Goal: Transaction & Acquisition: Purchase product/service

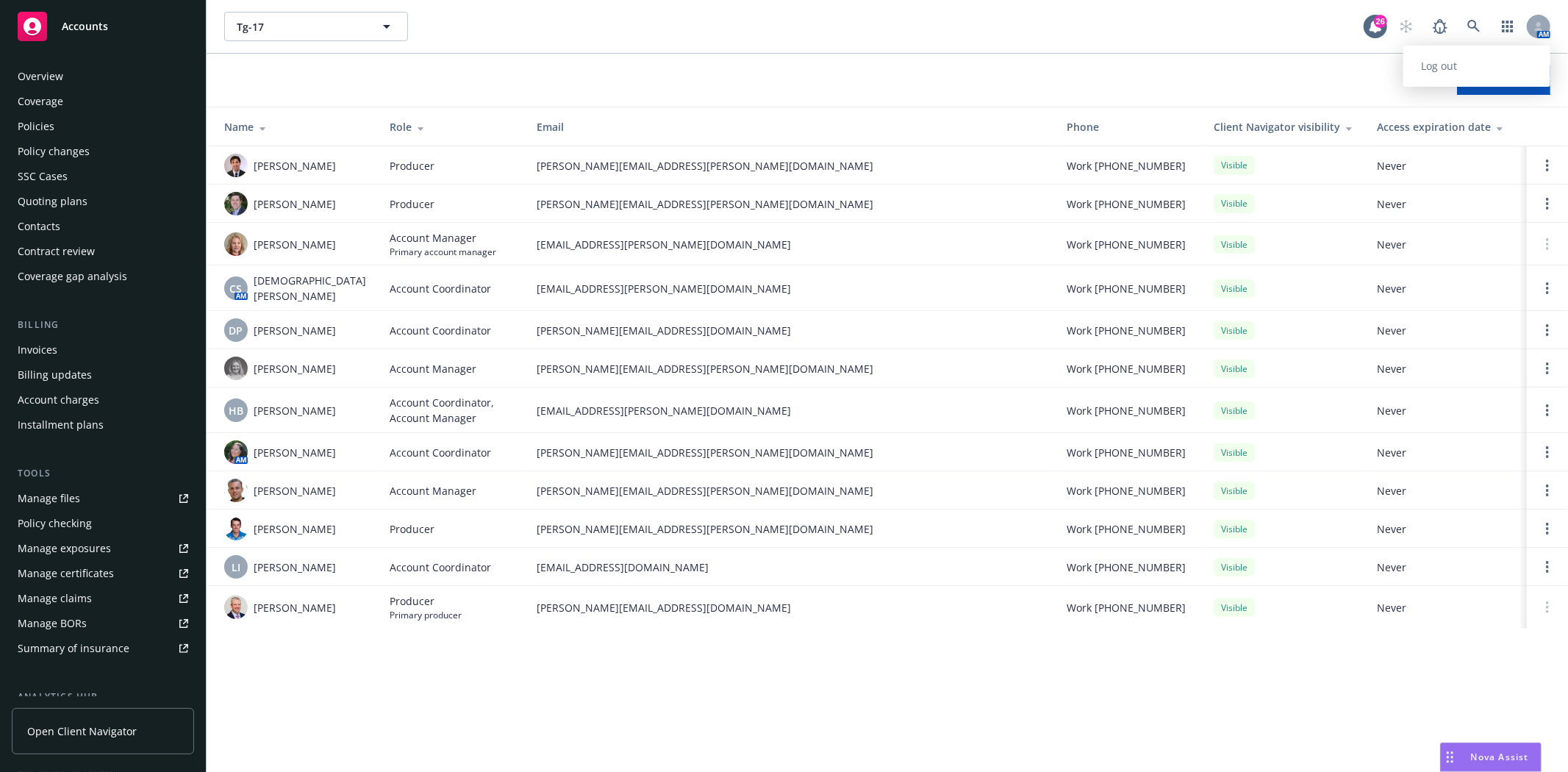
scroll to position [211, 0]
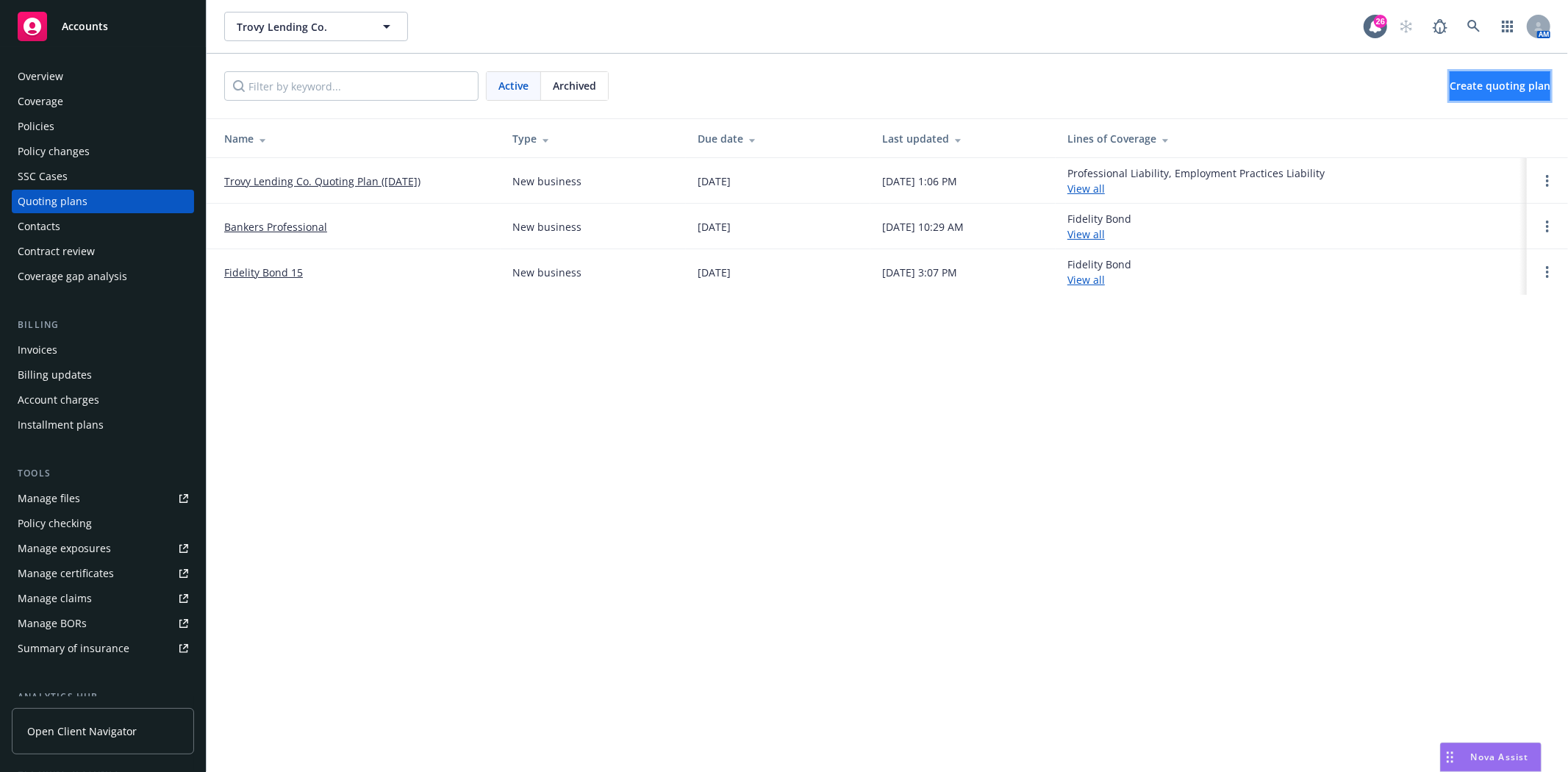
click at [1528, 91] on link "Create quoting plan" at bounding box center [1499, 86] width 101 height 29
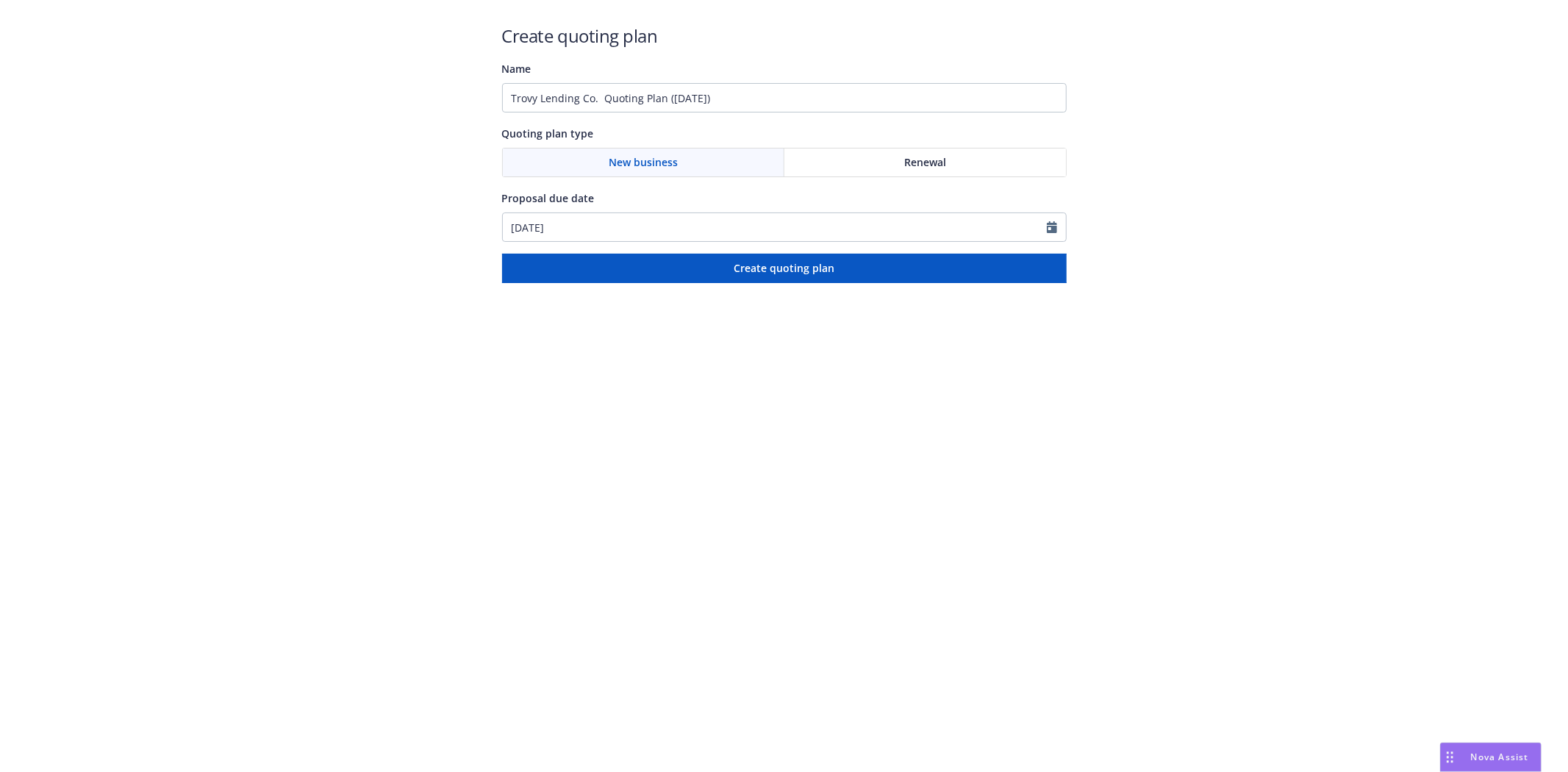
click at [851, 162] on div "Renewal" at bounding box center [924, 162] width 281 height 28
drag, startPoint x: 810, startPoint y: 95, endPoint x: -138, endPoint y: 47, distance: 949.2
click at [0, 47] on html "Create quoting plan Name Trovy Lending Co. Quoting Plan (2025-08-28) Quoting pl…" at bounding box center [784, 141] width 1568 height 283
click at [778, 108] on input "Trovy Lending Co. Quoting Plan (2025-08-28)" at bounding box center [784, 98] width 565 height 29
click at [788, 99] on input "Trovy Lending Co. Quoting Plan (2025-08-28)" at bounding box center [784, 98] width 565 height 29
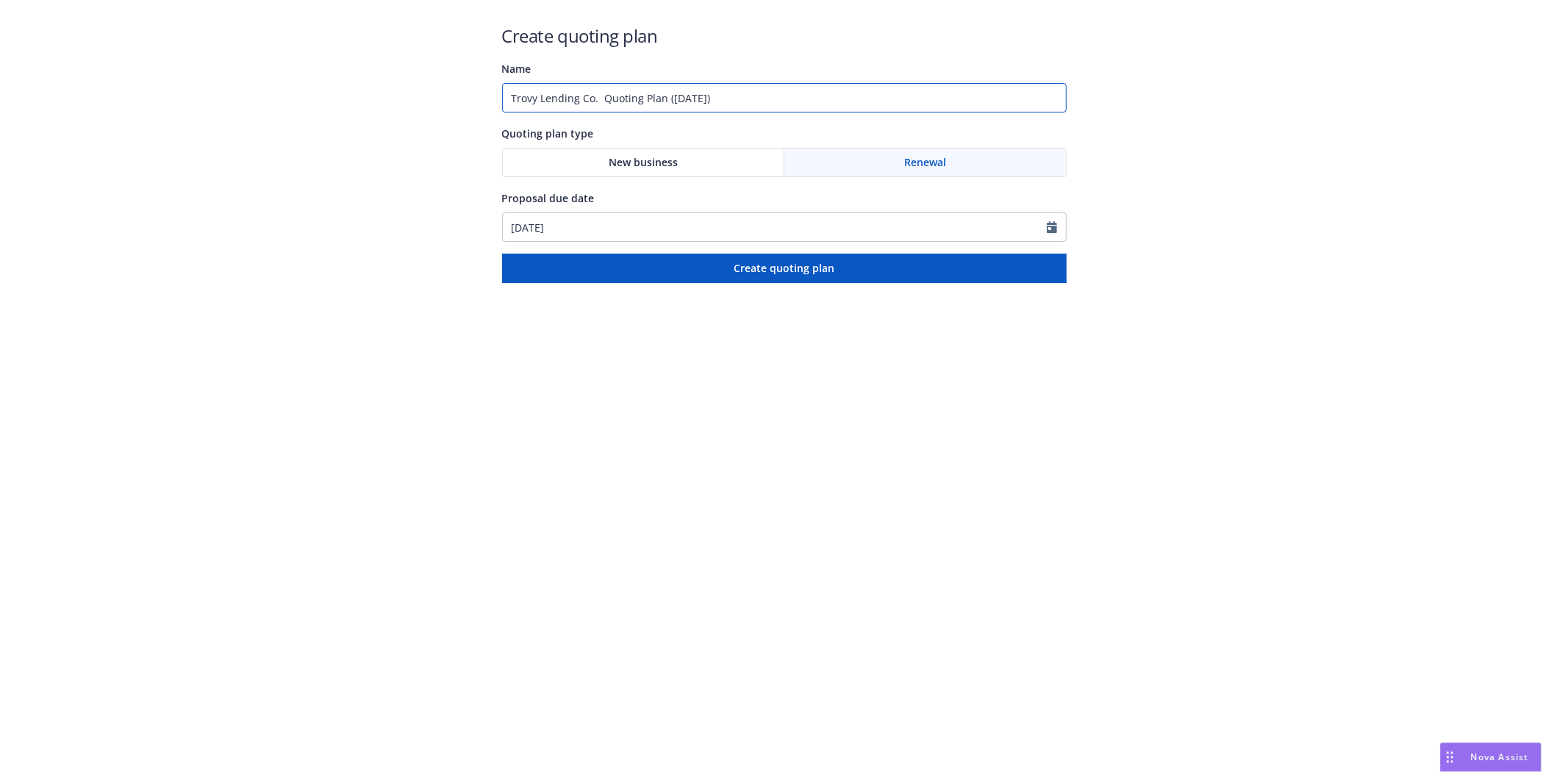
click at [788, 99] on input "Trovy Lending Co. Quoting Plan (2025-08-28)" at bounding box center [784, 98] width 565 height 29
paste input "800019862 - State of Minnesota (Mortgage Originator License Trade Name)"
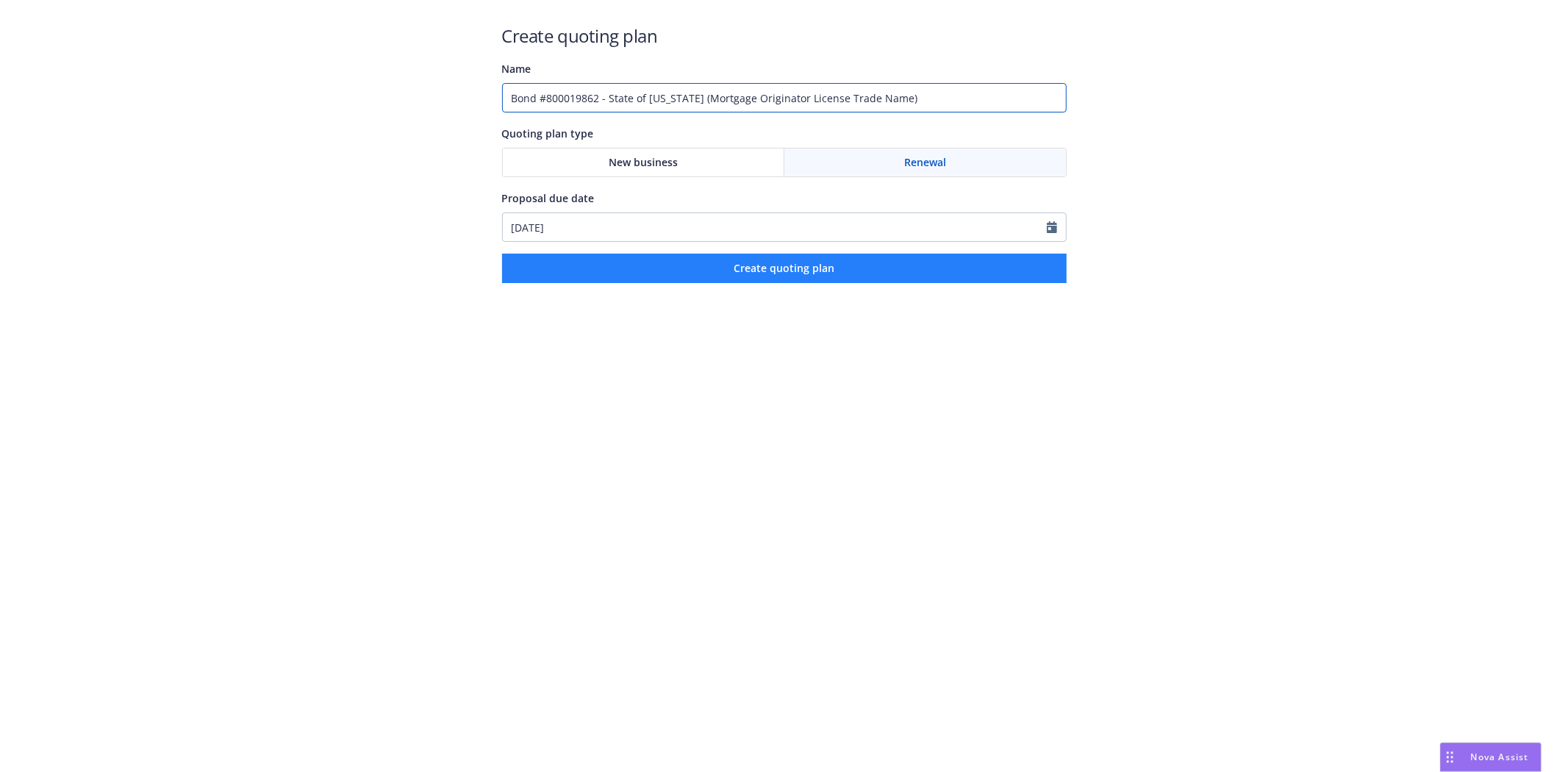
type input "Bond #800019862 - State of Minnesota (Mortgage Originator License Trade Name)"
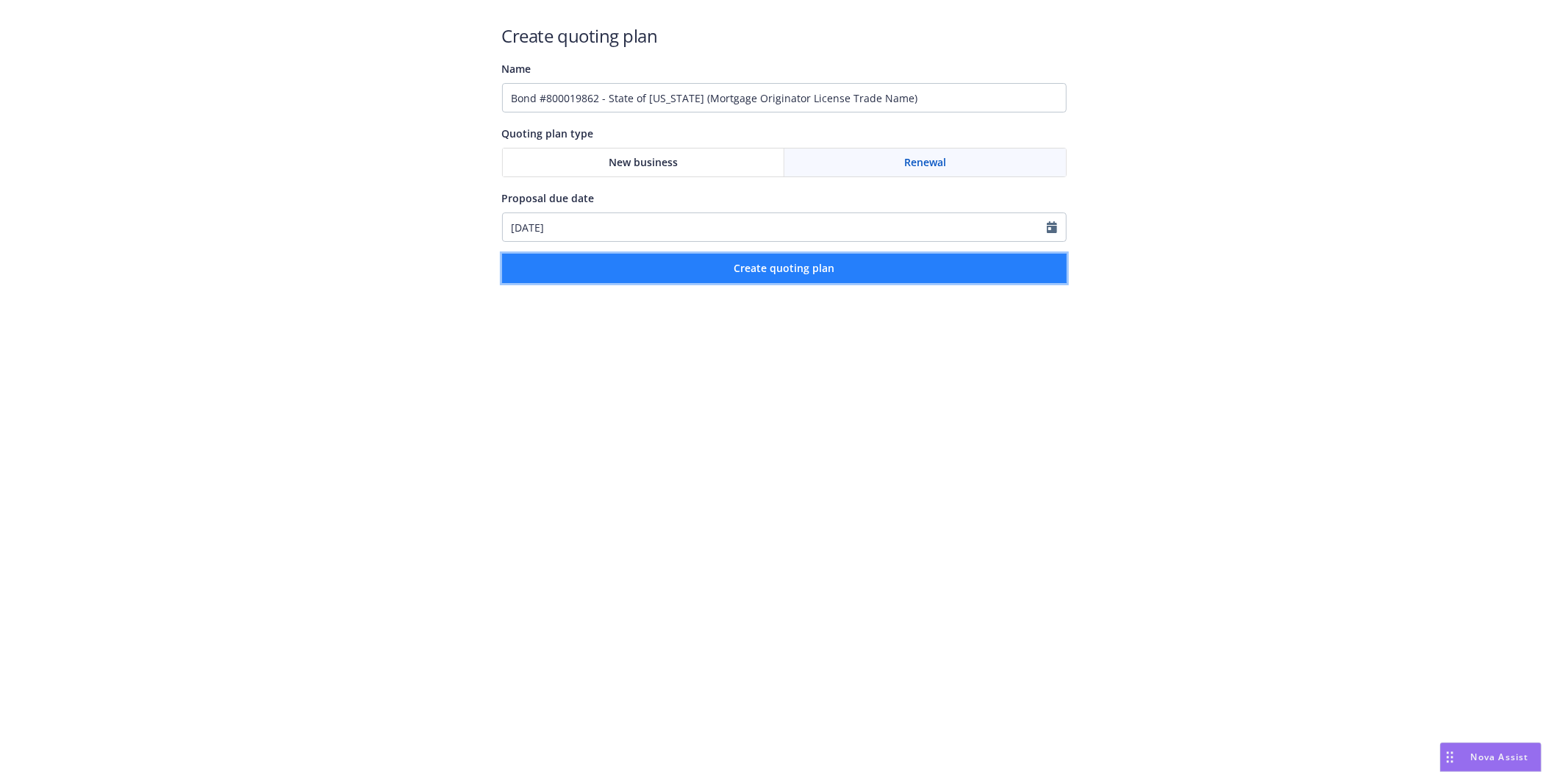
click at [739, 267] on span "Create quoting plan" at bounding box center [783, 268] width 101 height 14
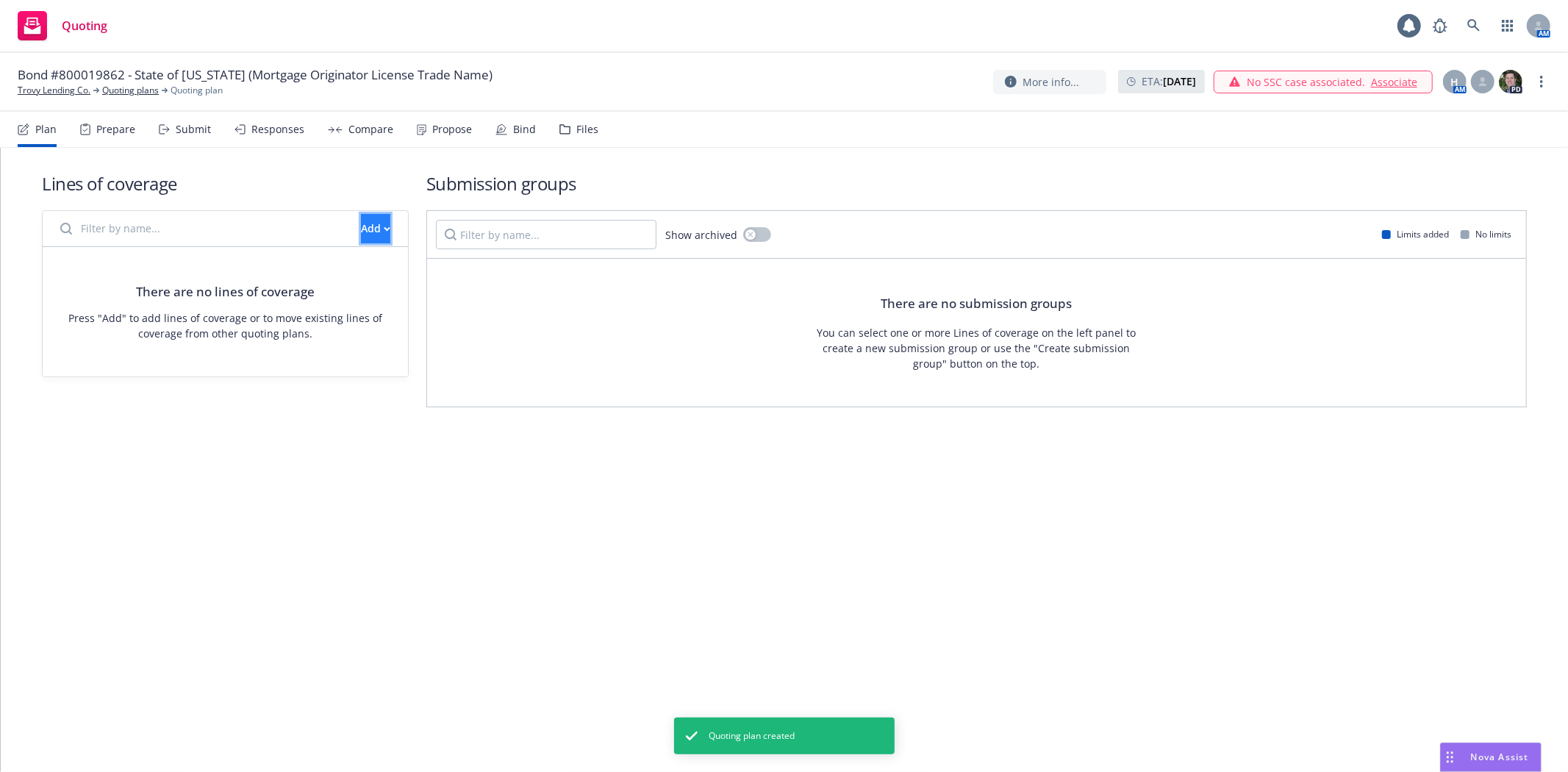
click at [361, 225] on div "Add" at bounding box center [376, 229] width 29 height 28
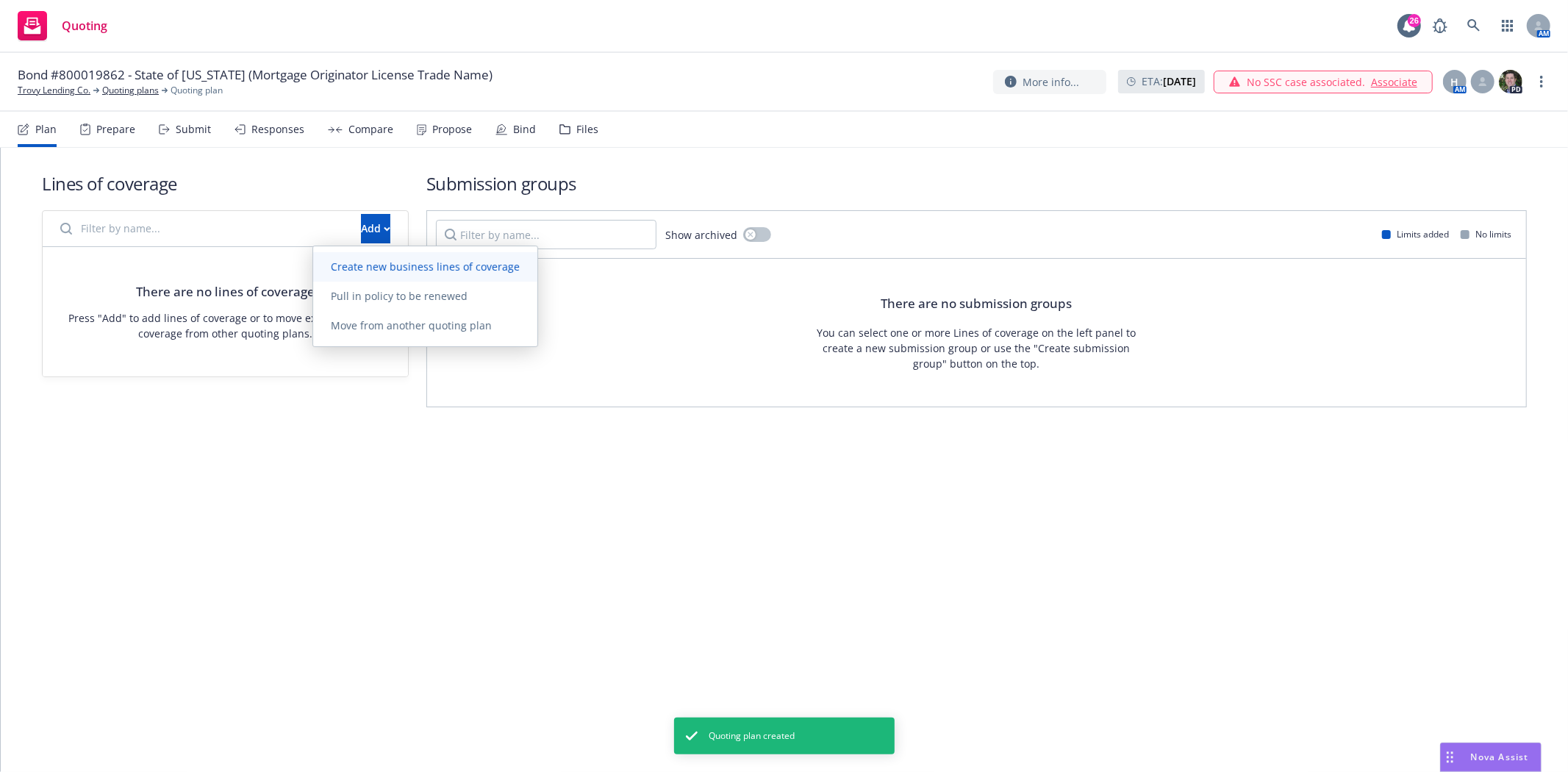
click at [352, 260] on span "Create new business lines of coverage" at bounding box center [425, 267] width 224 height 14
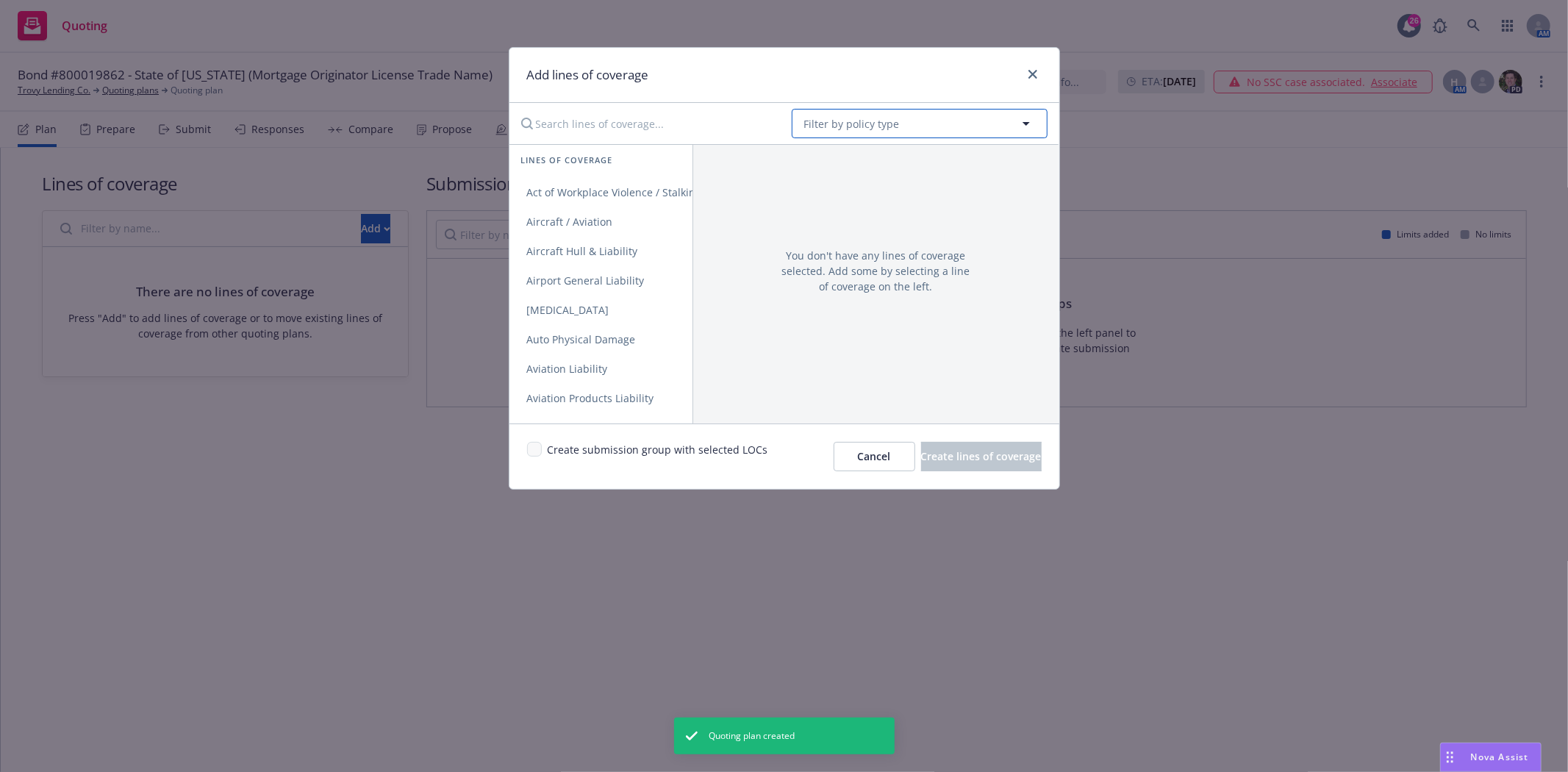
click at [848, 113] on button "Filter by policy type" at bounding box center [920, 124] width 256 height 29
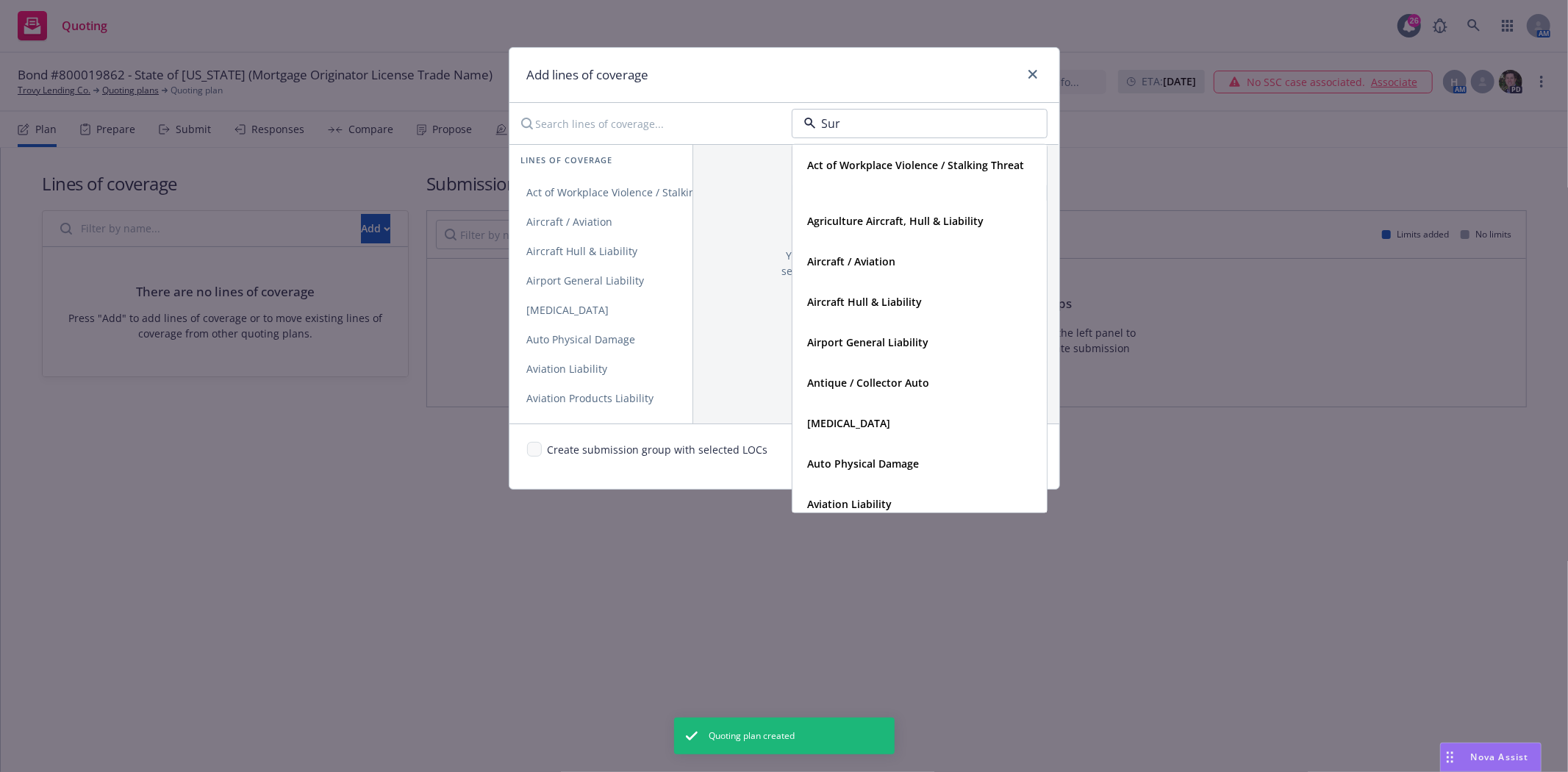
type input "Sure"
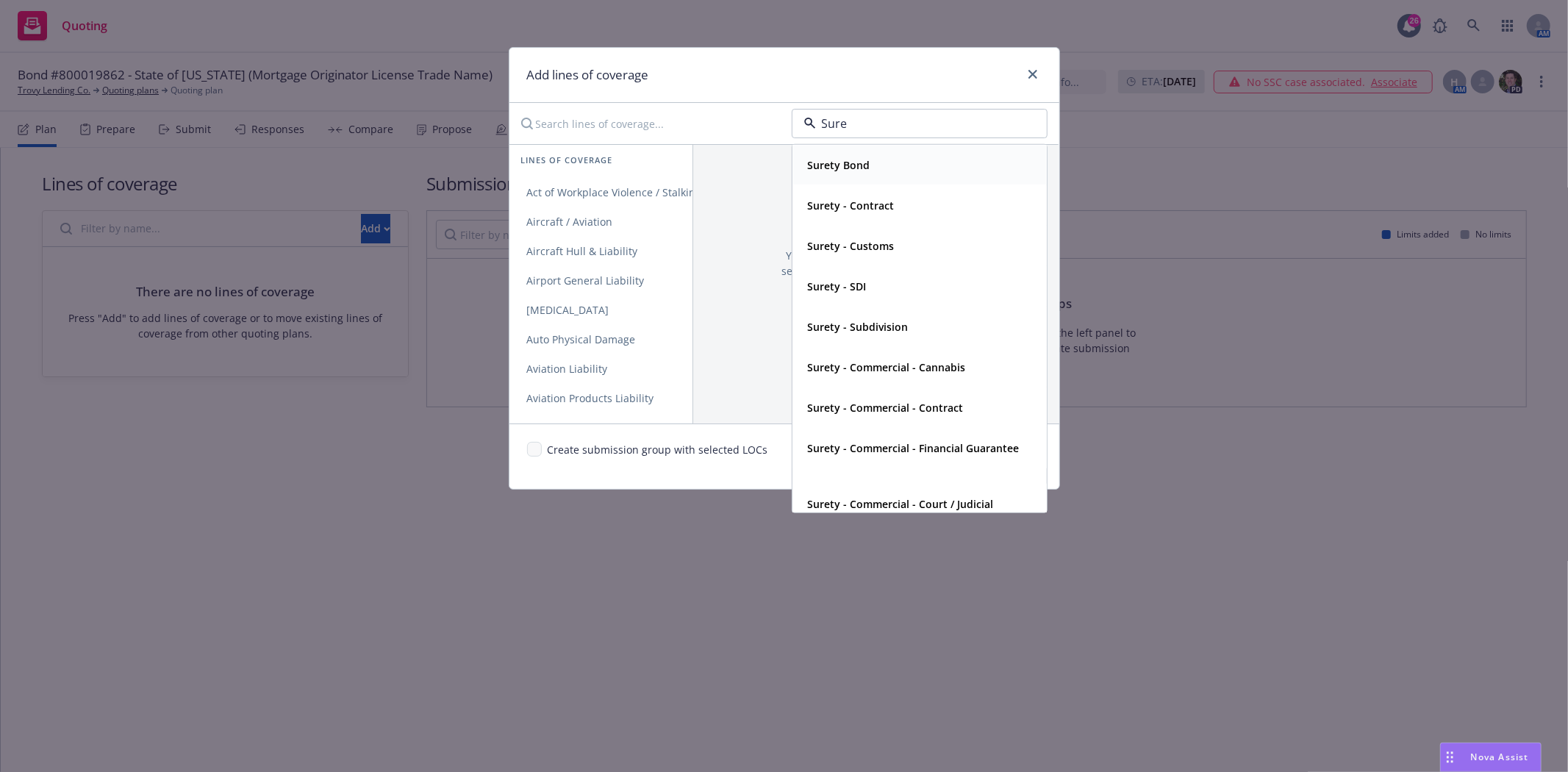
click at [836, 160] on strong "Surety Bond" at bounding box center [839, 165] width 63 height 14
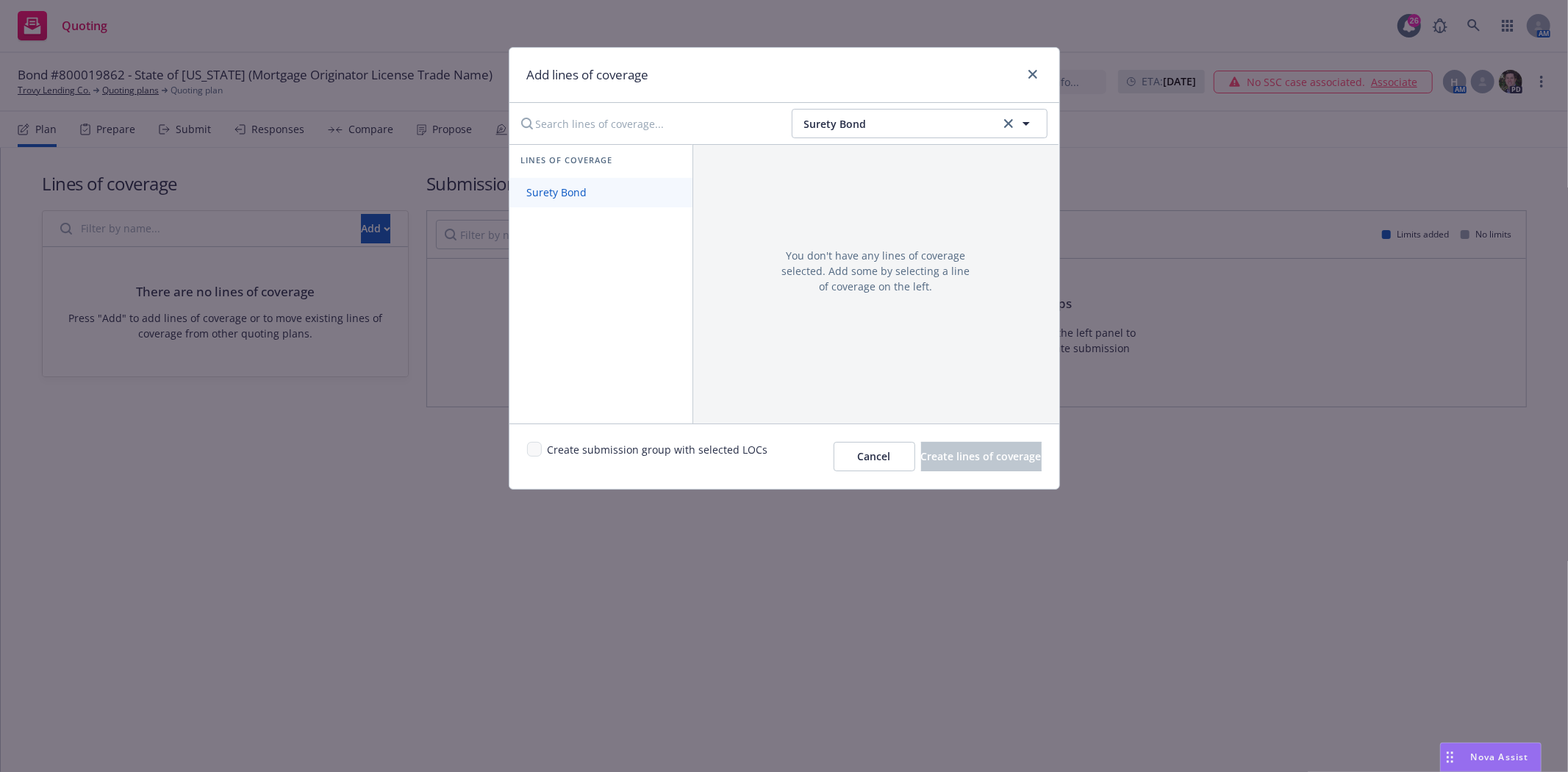
click at [649, 191] on link "Surety Bond" at bounding box center [600, 193] width 183 height 29
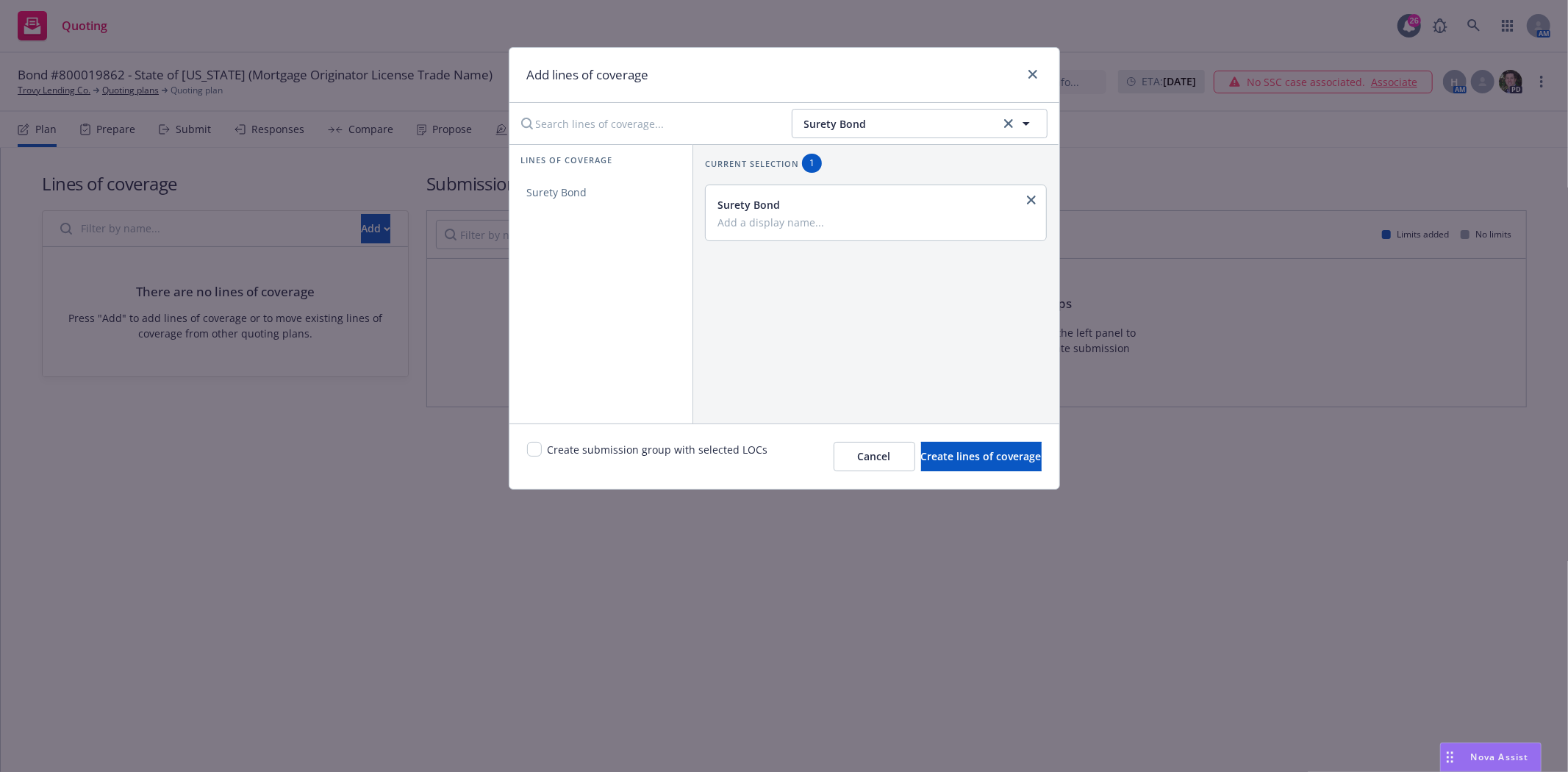
click at [769, 214] on div "Surety Bond" at bounding box center [874, 212] width 315 height 32
click at [769, 217] on input "Add a display name..." at bounding box center [874, 222] width 315 height 13
type input "License & Permit"
click at [537, 445] on input "checkbox" at bounding box center [534, 449] width 15 height 15
checkbox input "true"
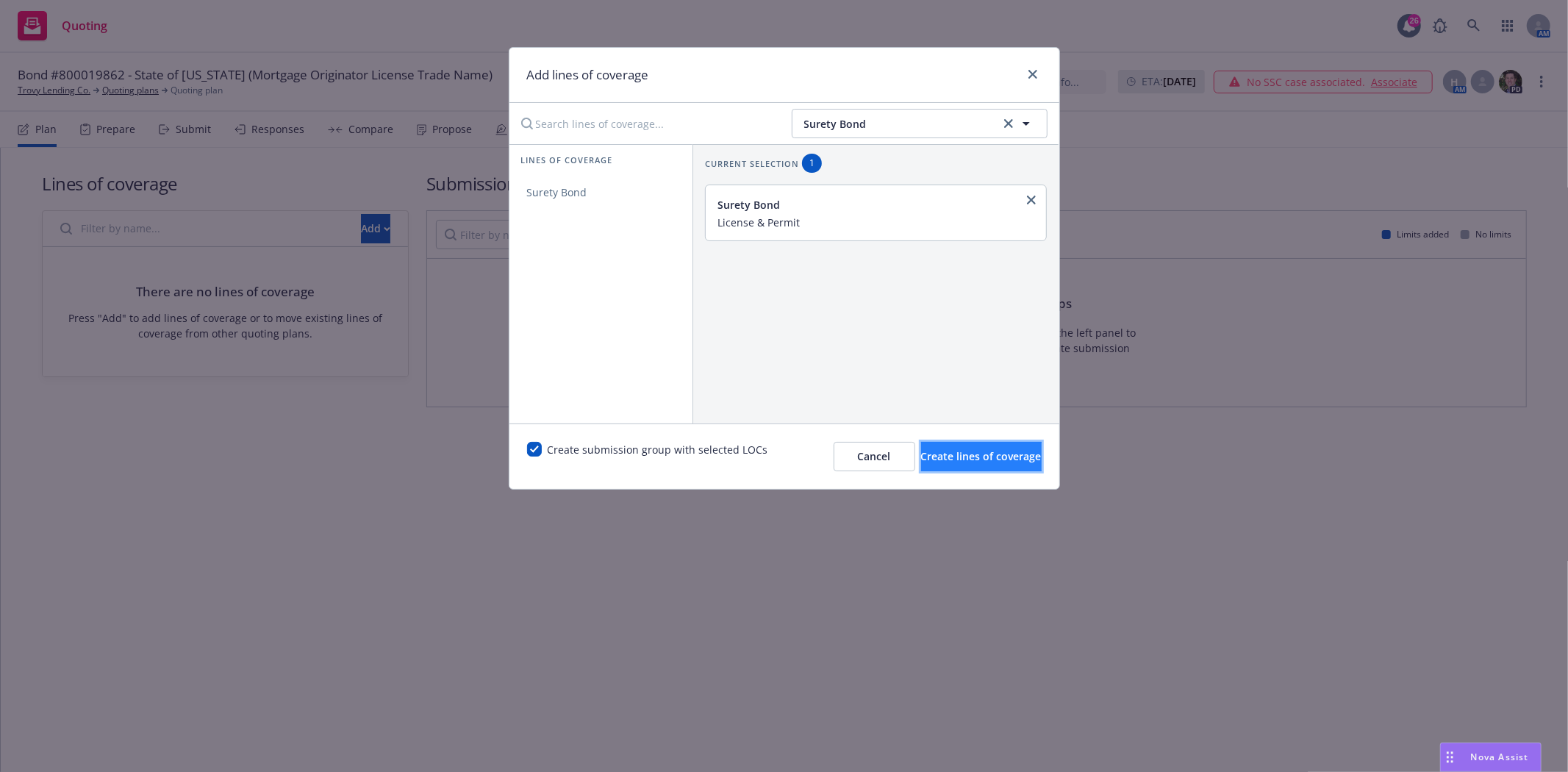
click at [946, 470] on button "Create lines of coverage" at bounding box center [981, 456] width 120 height 29
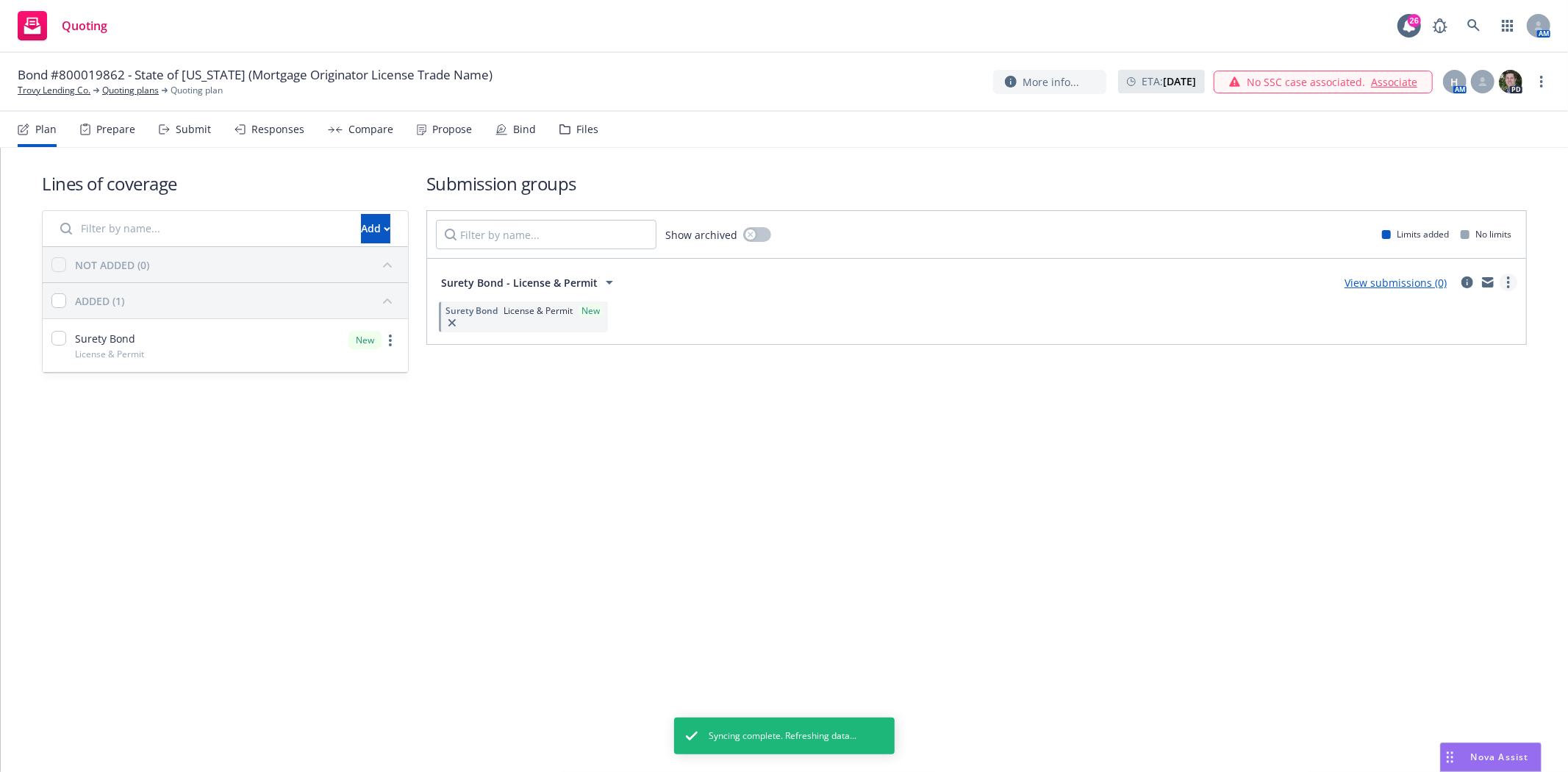
click at [1507, 282] on icon "more" at bounding box center [1508, 282] width 3 height 12
click at [1416, 458] on span "Create policy (fast track)" at bounding box center [1437, 465] width 154 height 14
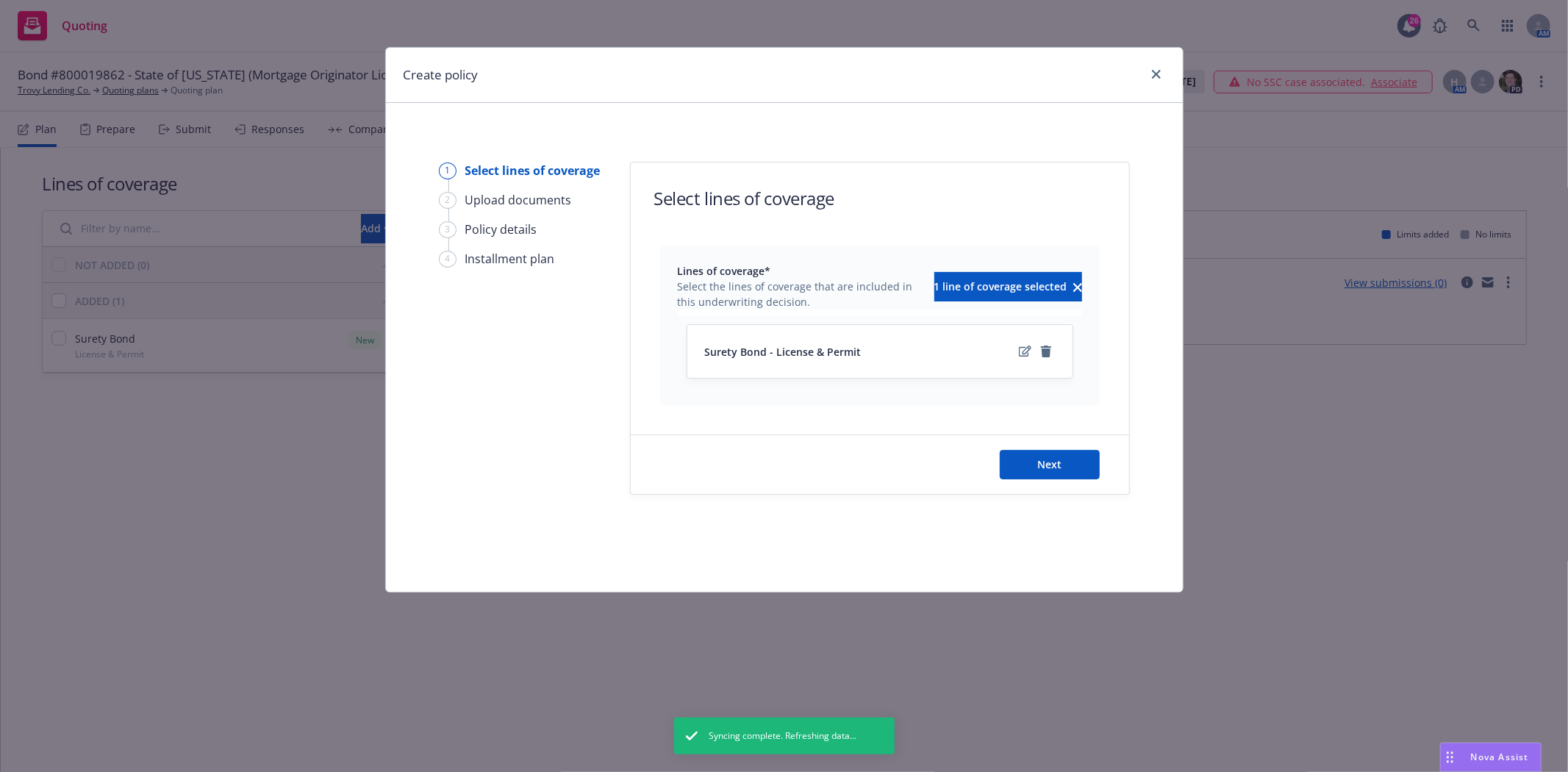
click at [1100, 465] on div "Next" at bounding box center [880, 464] width 499 height 58
click at [1068, 468] on button "Next" at bounding box center [1050, 464] width 100 height 29
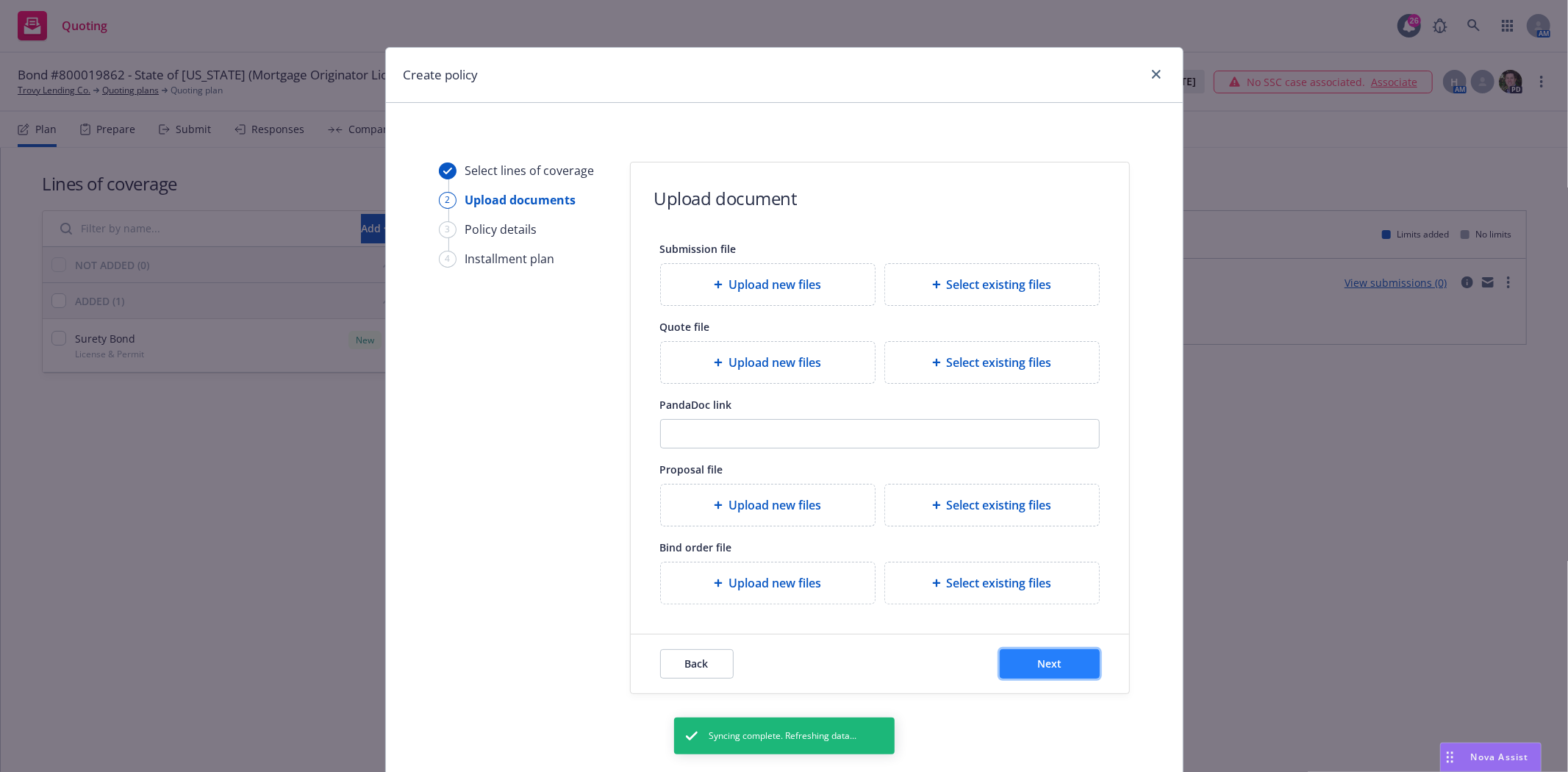
click at [1012, 665] on button "Next" at bounding box center [1050, 664] width 100 height 29
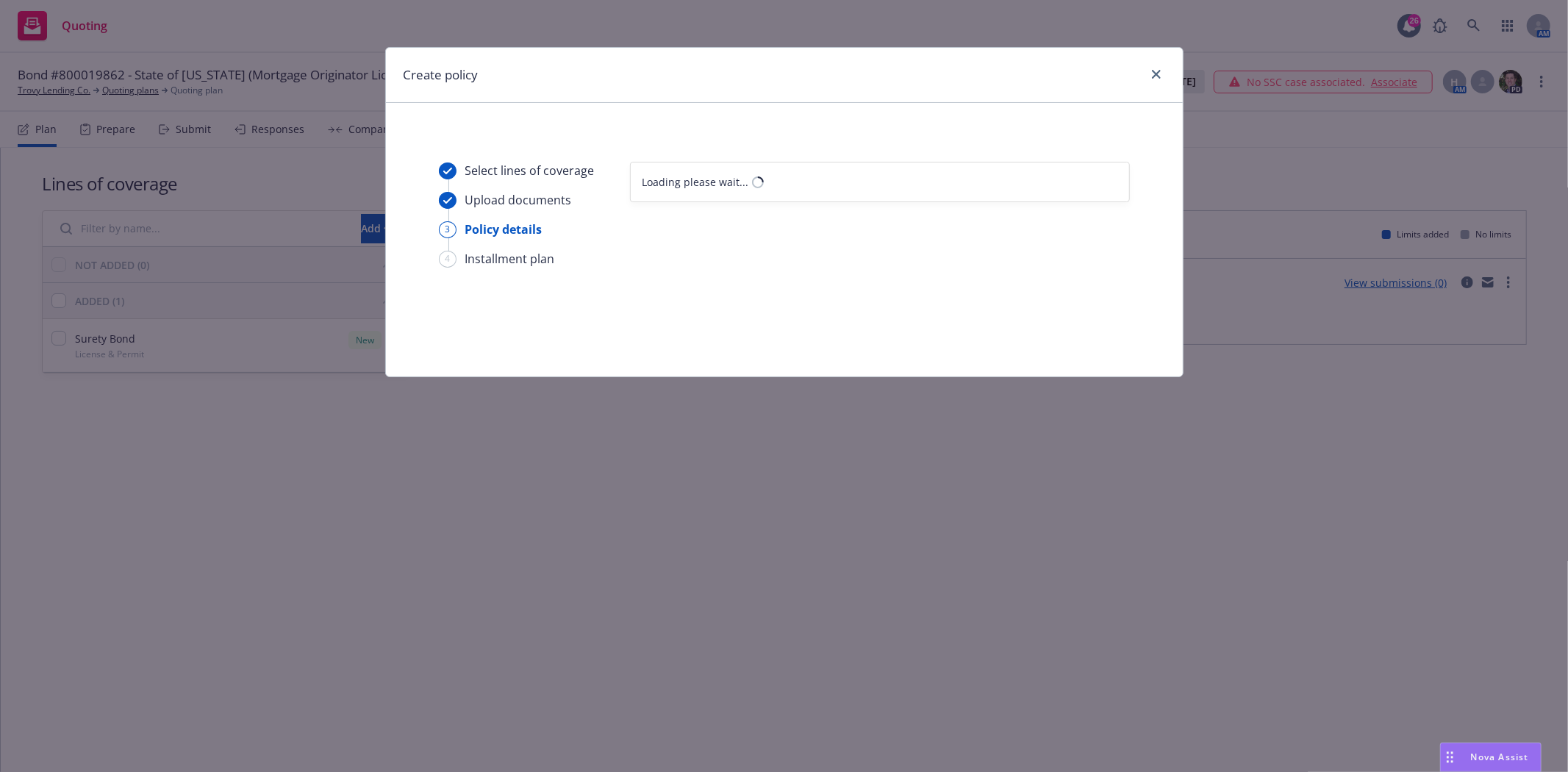
select select "12"
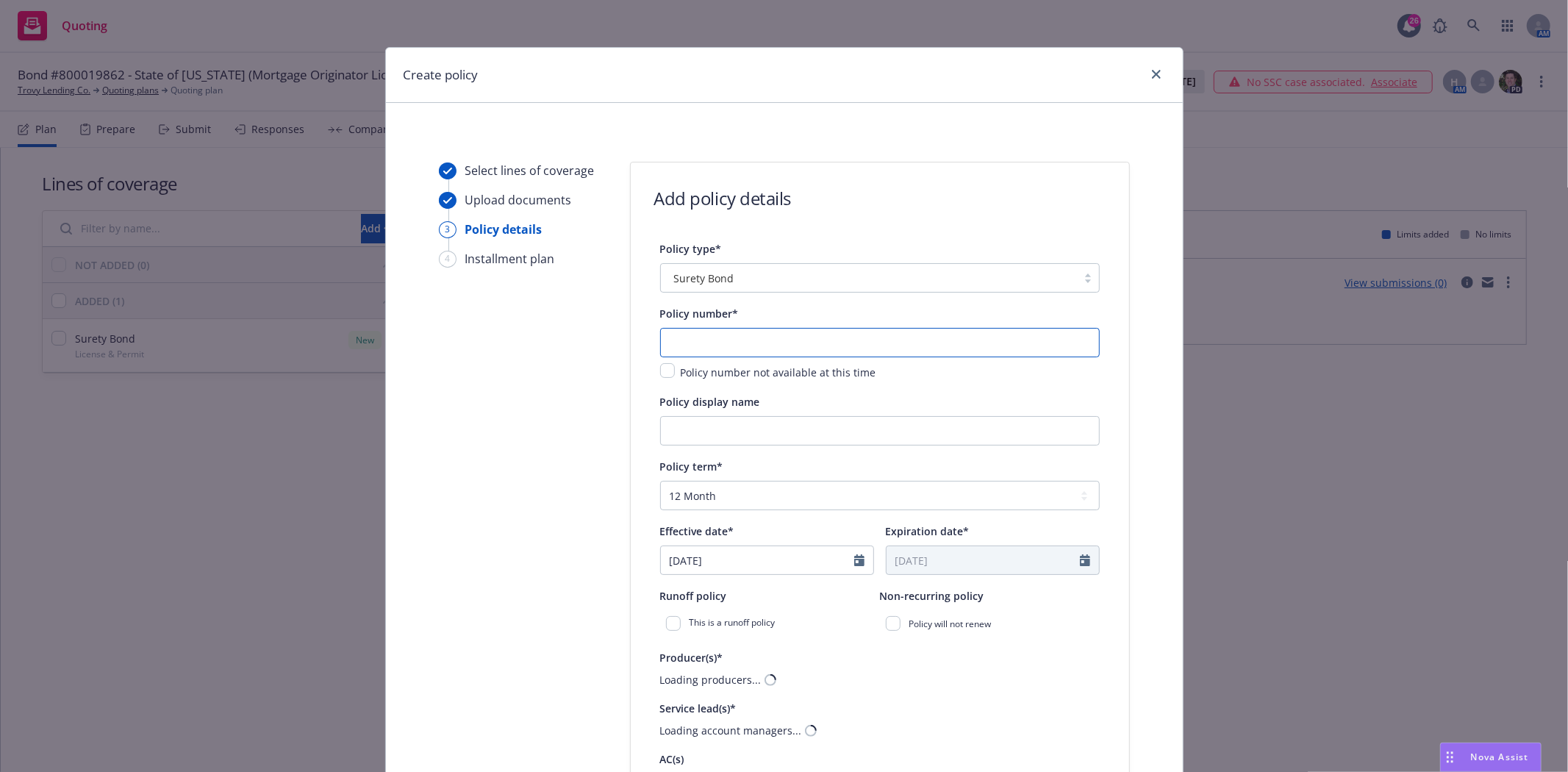
click at [707, 344] on input "text" at bounding box center [879, 342] width 439 height 29
click at [710, 340] on input "text" at bounding box center [879, 342] width 439 height 29
paste input "800019862"
type input "800019862"
click at [666, 432] on input "Policy display name" at bounding box center [879, 431] width 439 height 29
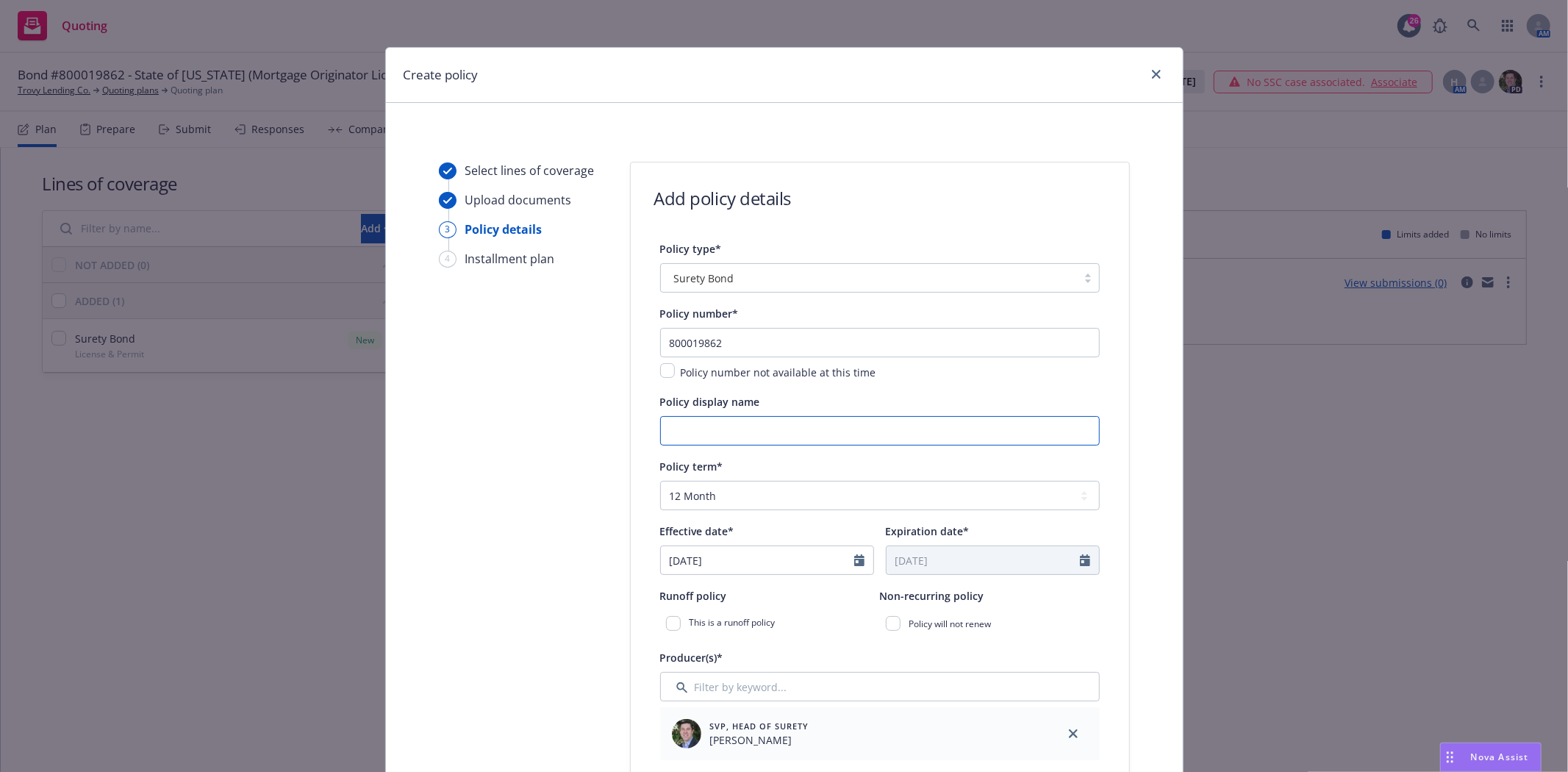
paste input "State of Minnesota"
click at [816, 349] on input "800019862" at bounding box center [879, 342] width 439 height 29
click at [776, 434] on input "State of Minnesota-" at bounding box center [879, 431] width 439 height 29
paste input ": Mortgage Originator Bond License Other Trade Nam"
click at [768, 429] on input "State of Minnesota - : Mortgage Originator Bond License Other Trade Nam" at bounding box center [879, 431] width 439 height 29
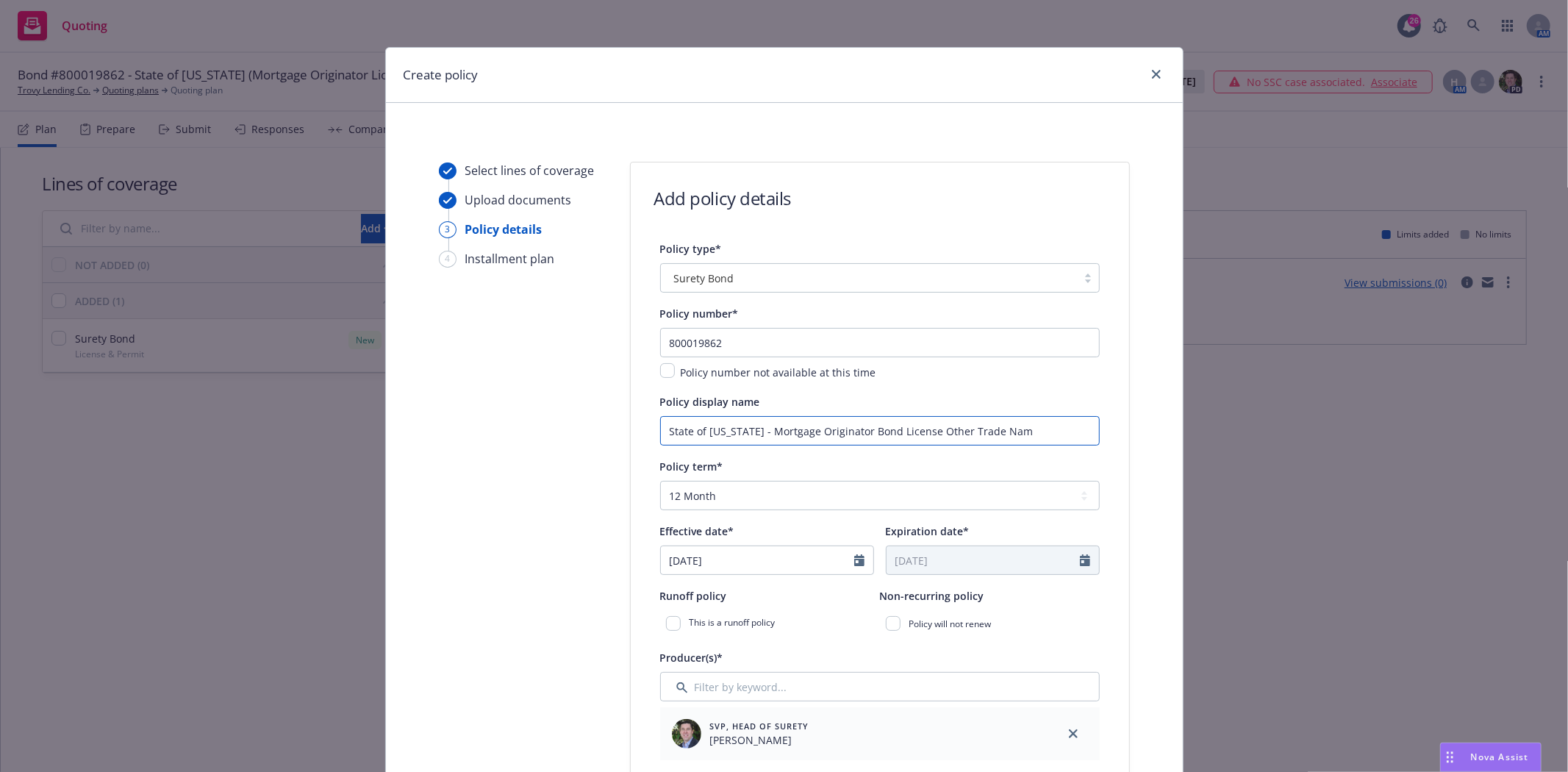
click at [893, 431] on input "State of Minnesota - Mortgage Originator Bond License Other Trade Nam" at bounding box center [879, 431] width 439 height 29
click at [1023, 429] on input "State of Minnesota - Mortgage Originator License Other Trade Nam" at bounding box center [879, 431] width 439 height 29
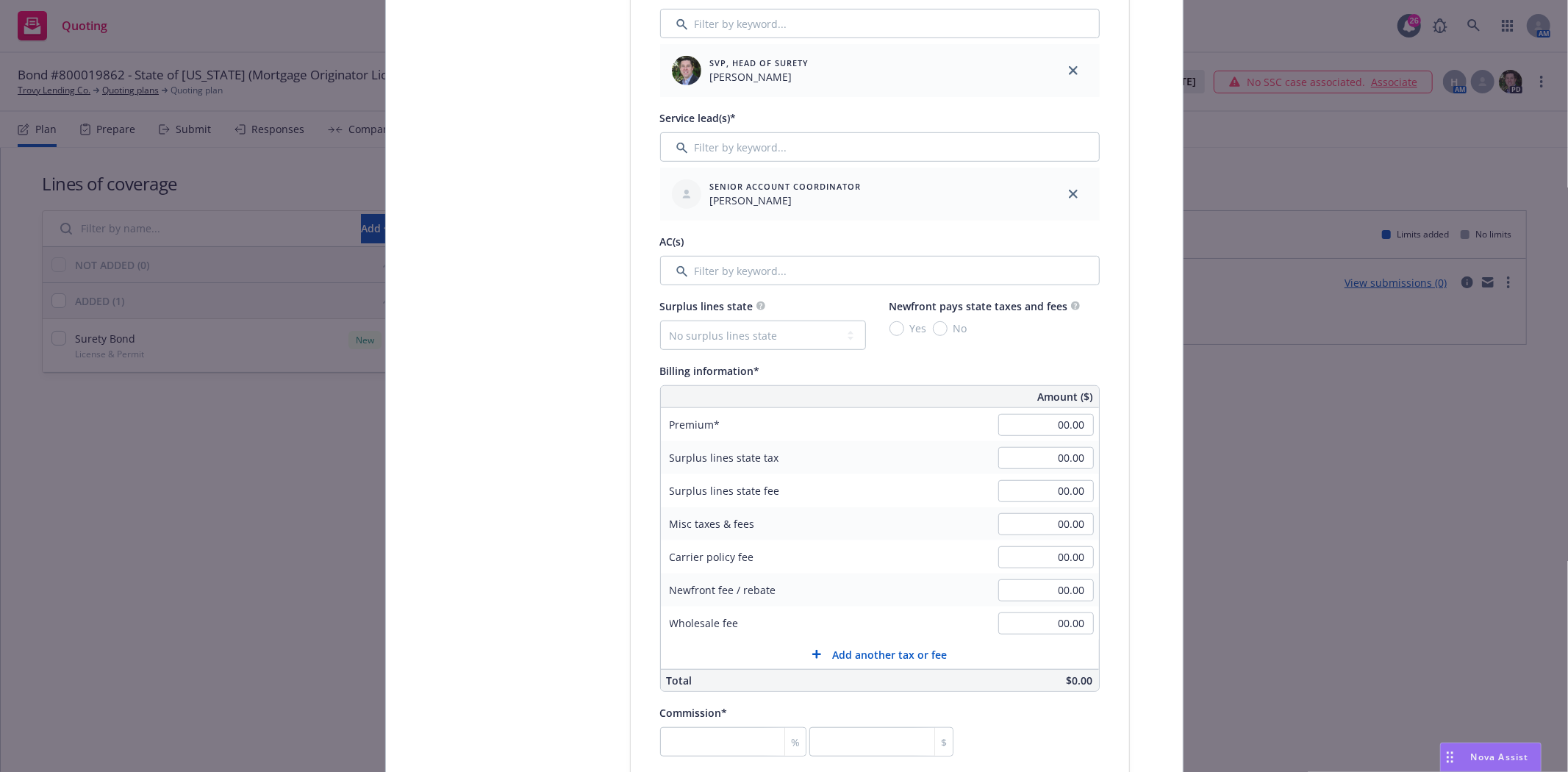
scroll to position [653, 0]
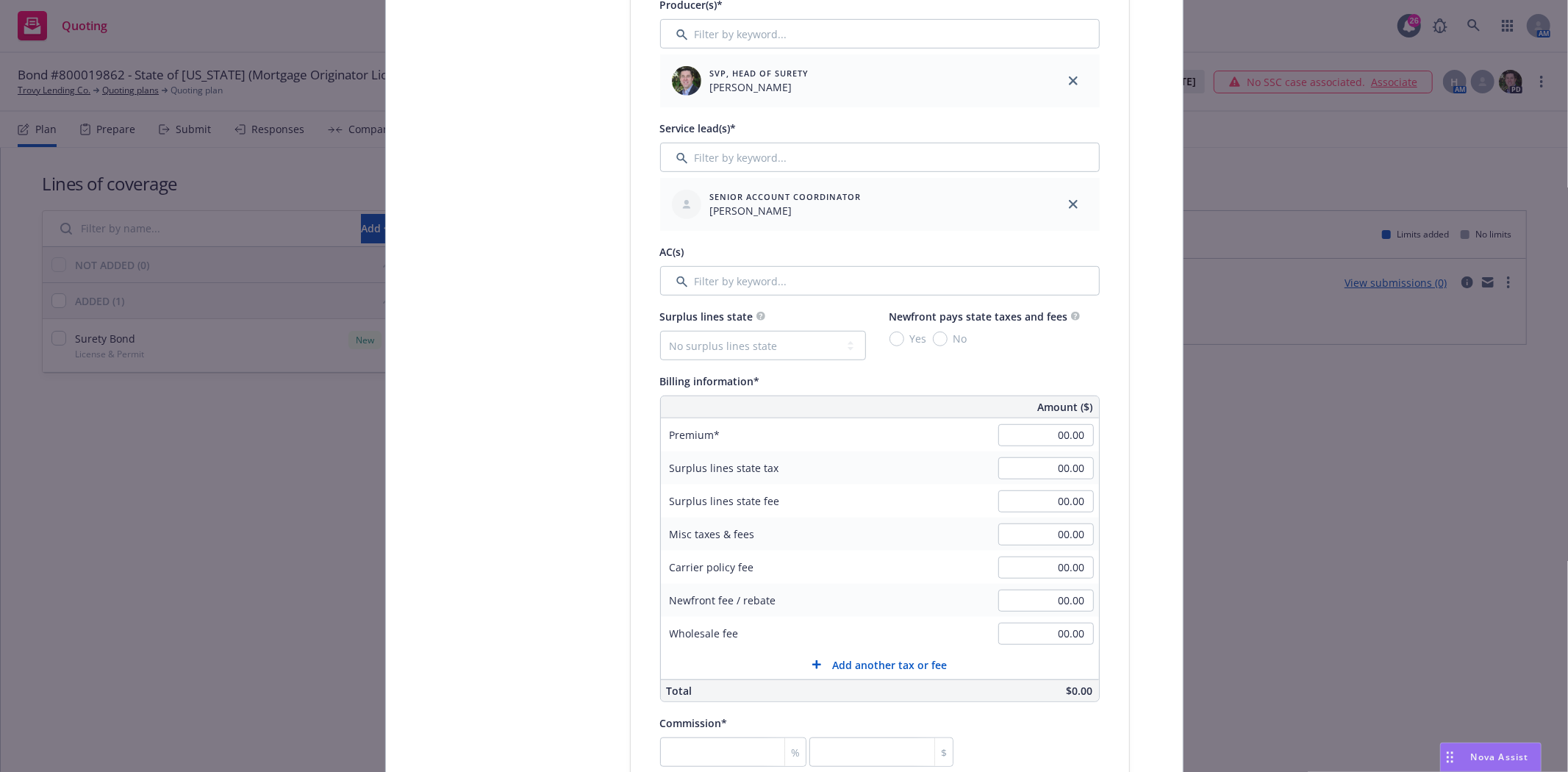
type input "State of Minnesota - Mortgage Originator License Other Trade Name"
click at [1057, 430] on input "00.00" at bounding box center [1045, 435] width 95 height 22
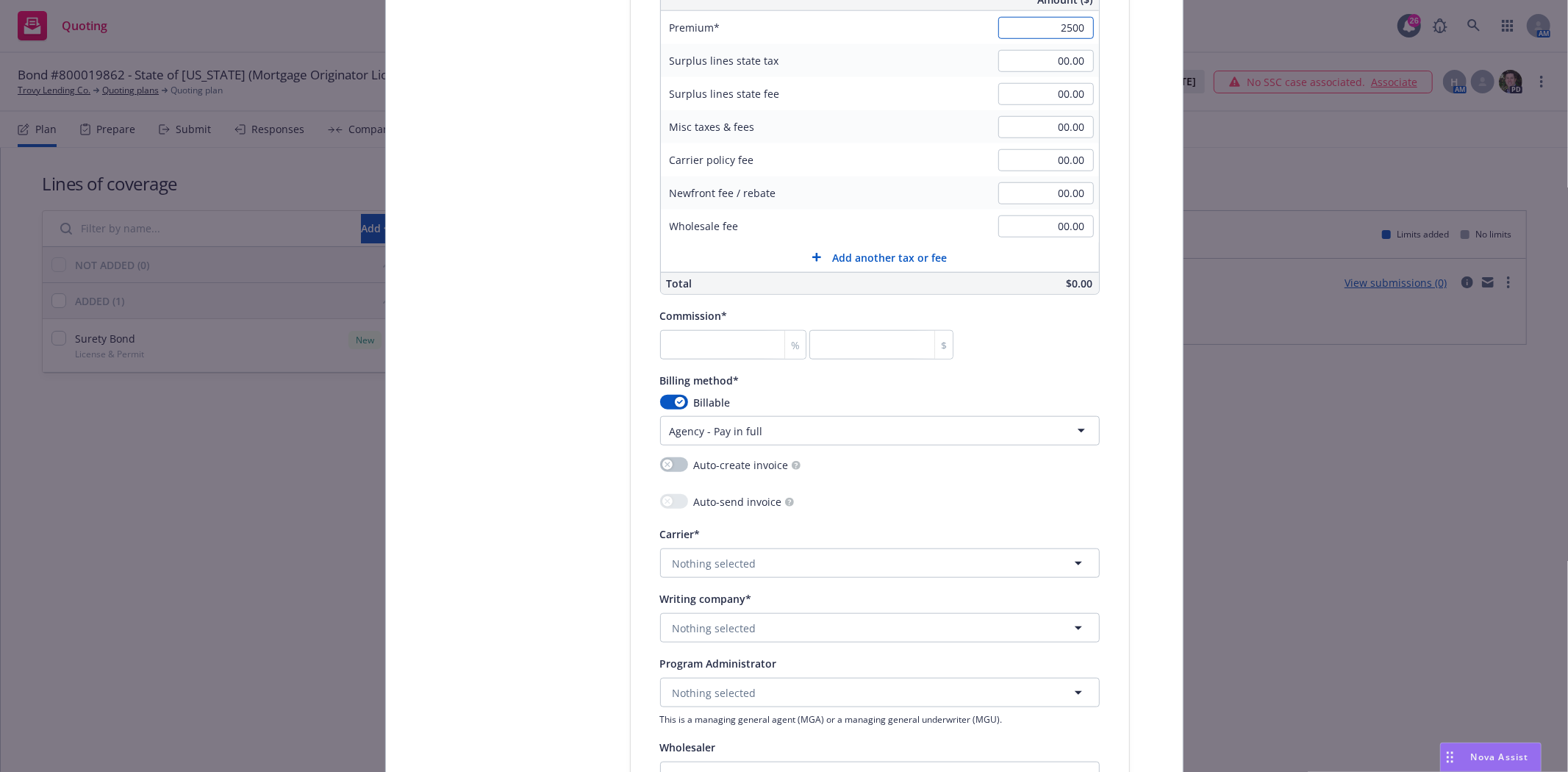
scroll to position [1062, 0]
type input "2,500.00"
click at [696, 344] on input "number" at bounding box center [733, 343] width 147 height 29
type input "3"
type input "75"
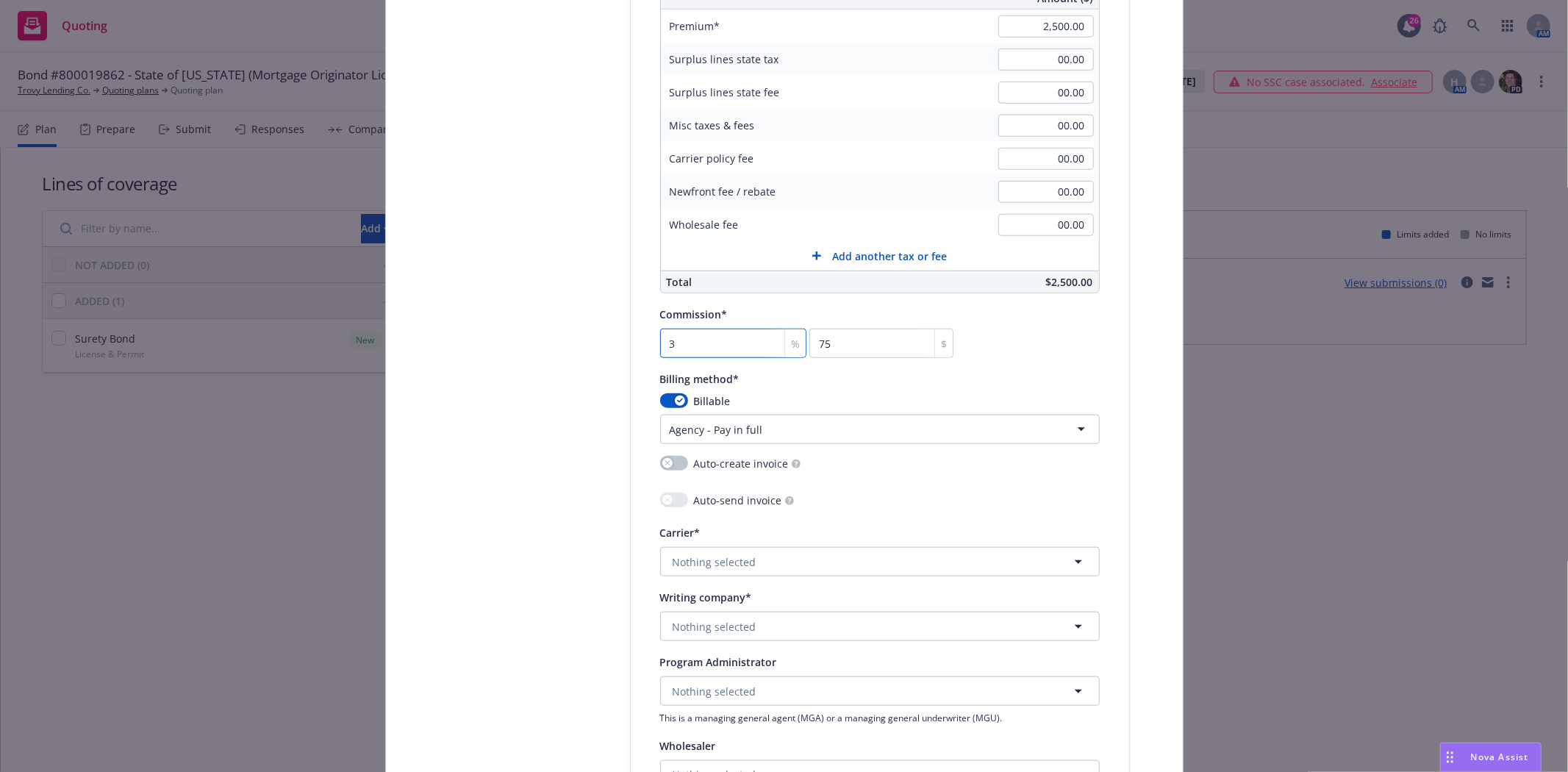
type input "30"
type input "750"
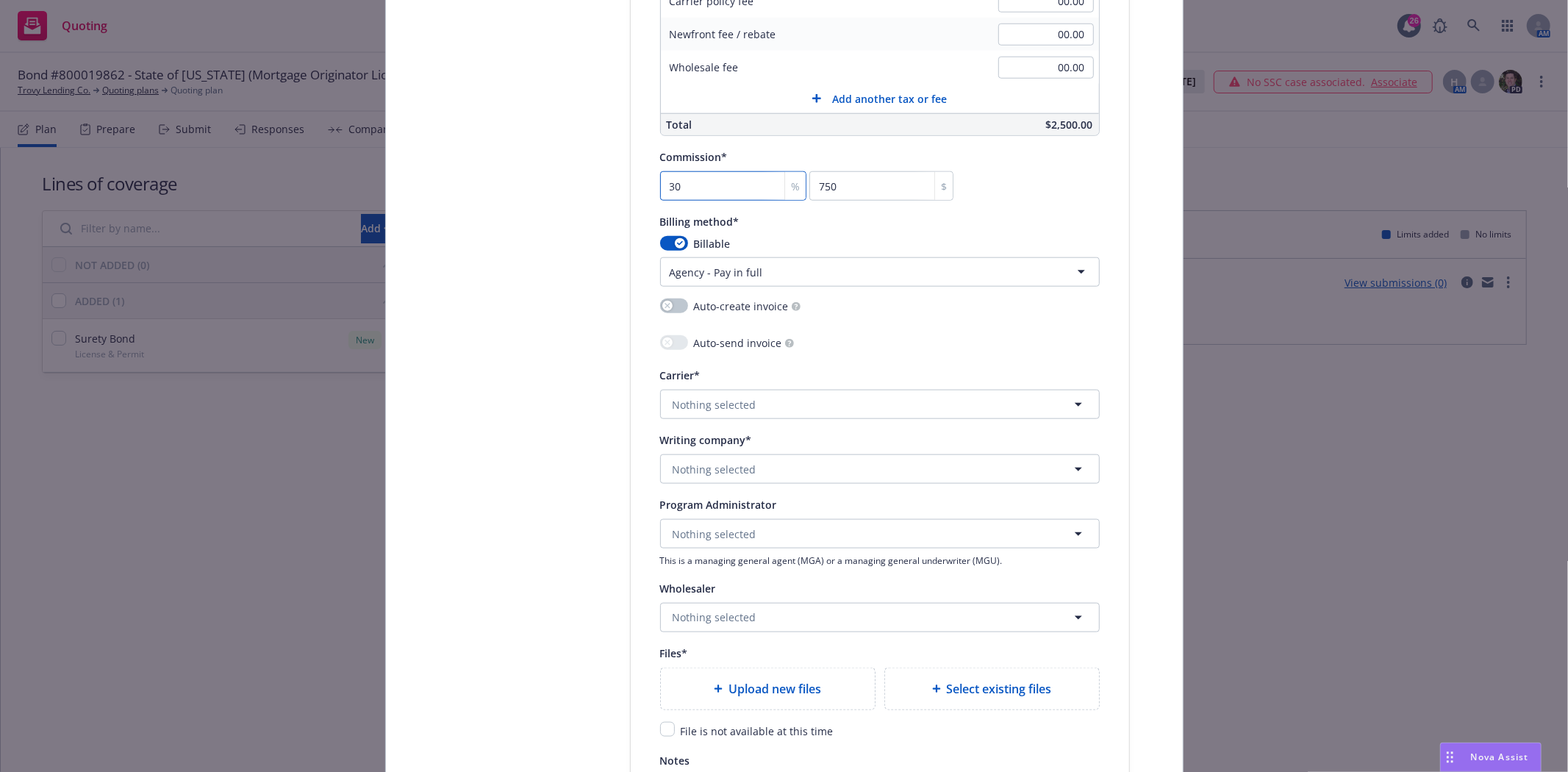
scroll to position [1224, 0]
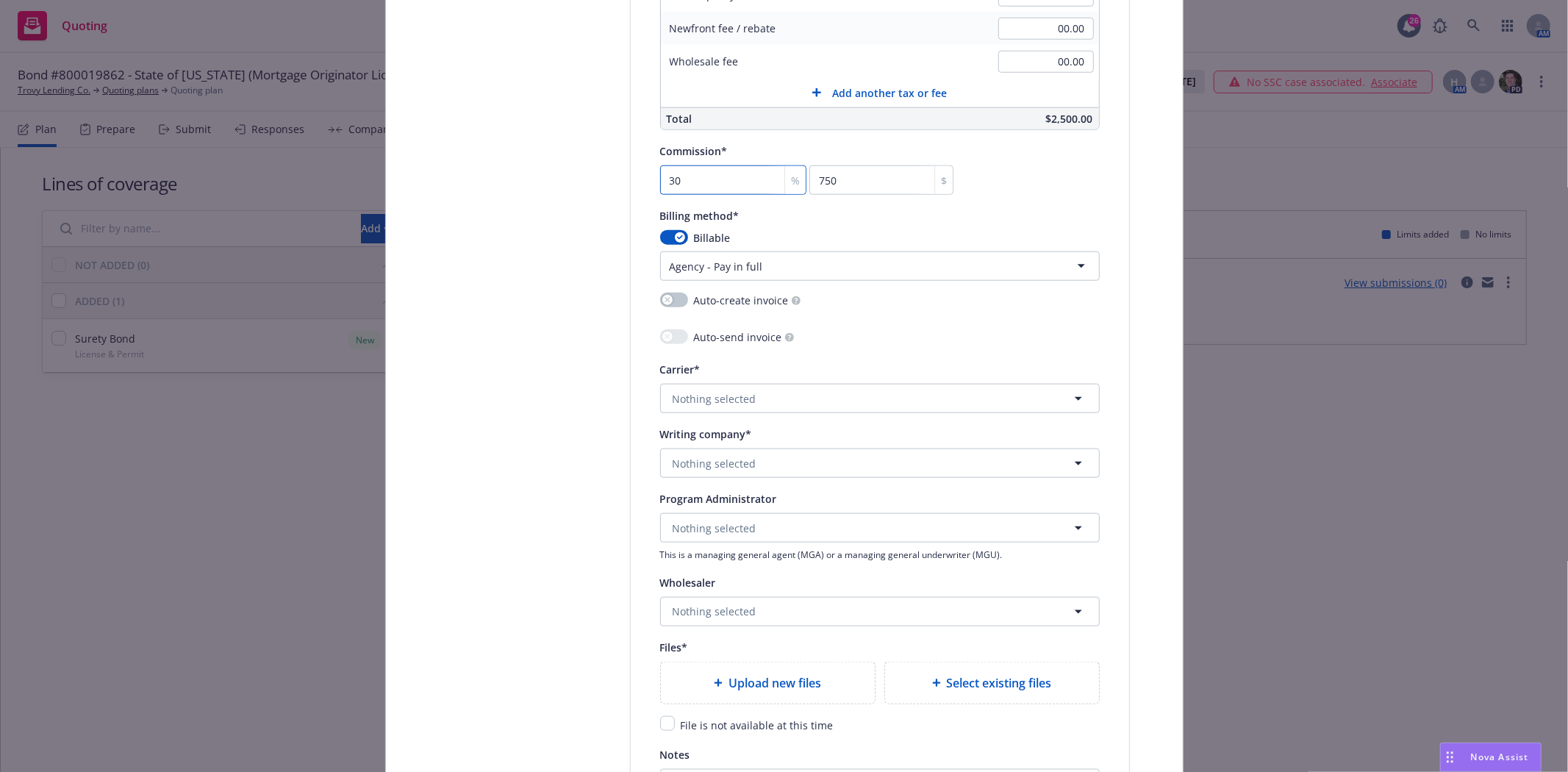
type input "30"
click at [682, 453] on button "Nothing selected" at bounding box center [879, 463] width 439 height 29
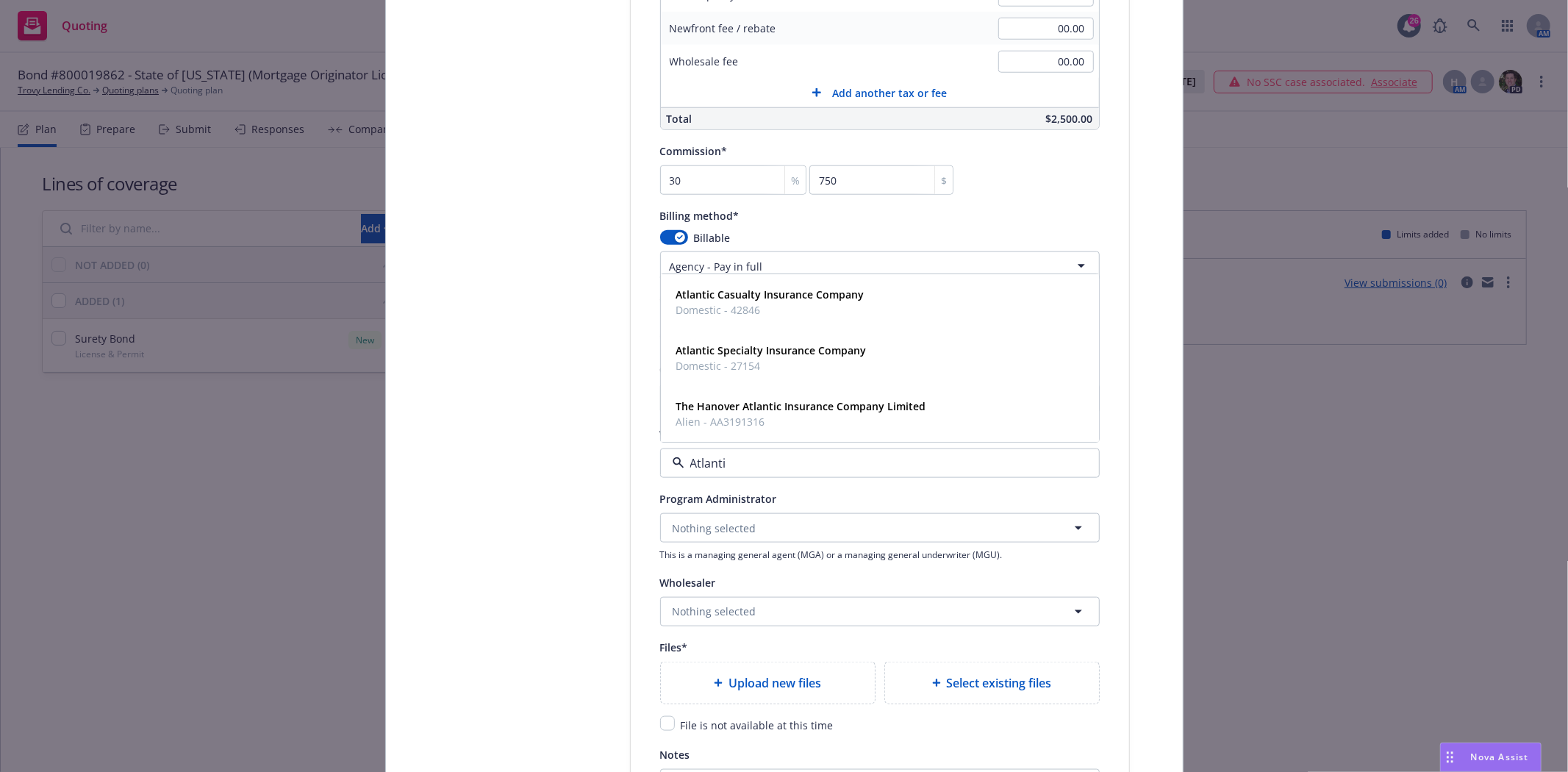
type input "Atlantic"
click at [813, 372] on span "Domestic - 27154" at bounding box center [771, 366] width 190 height 15
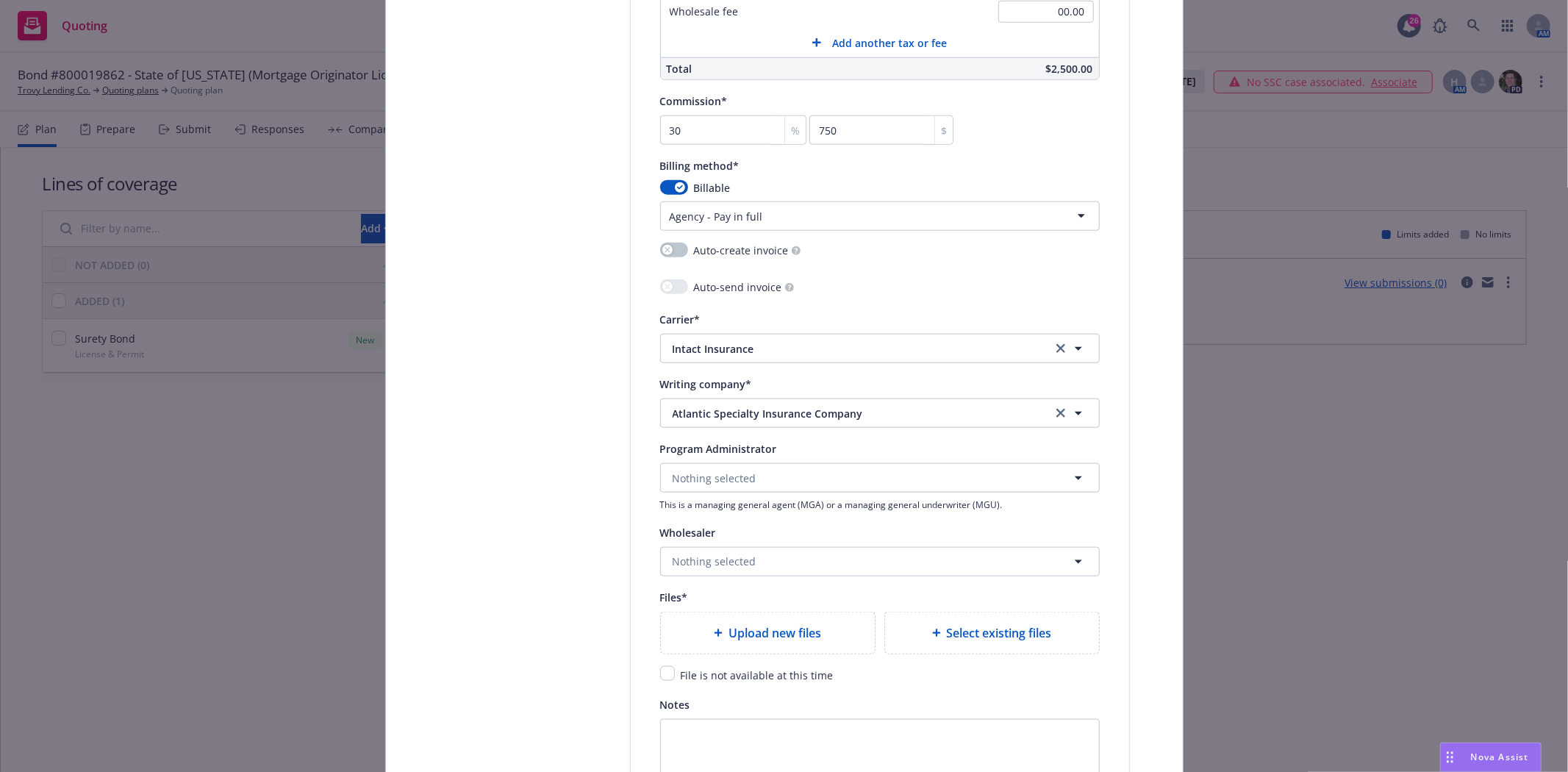
scroll to position [1470, 0]
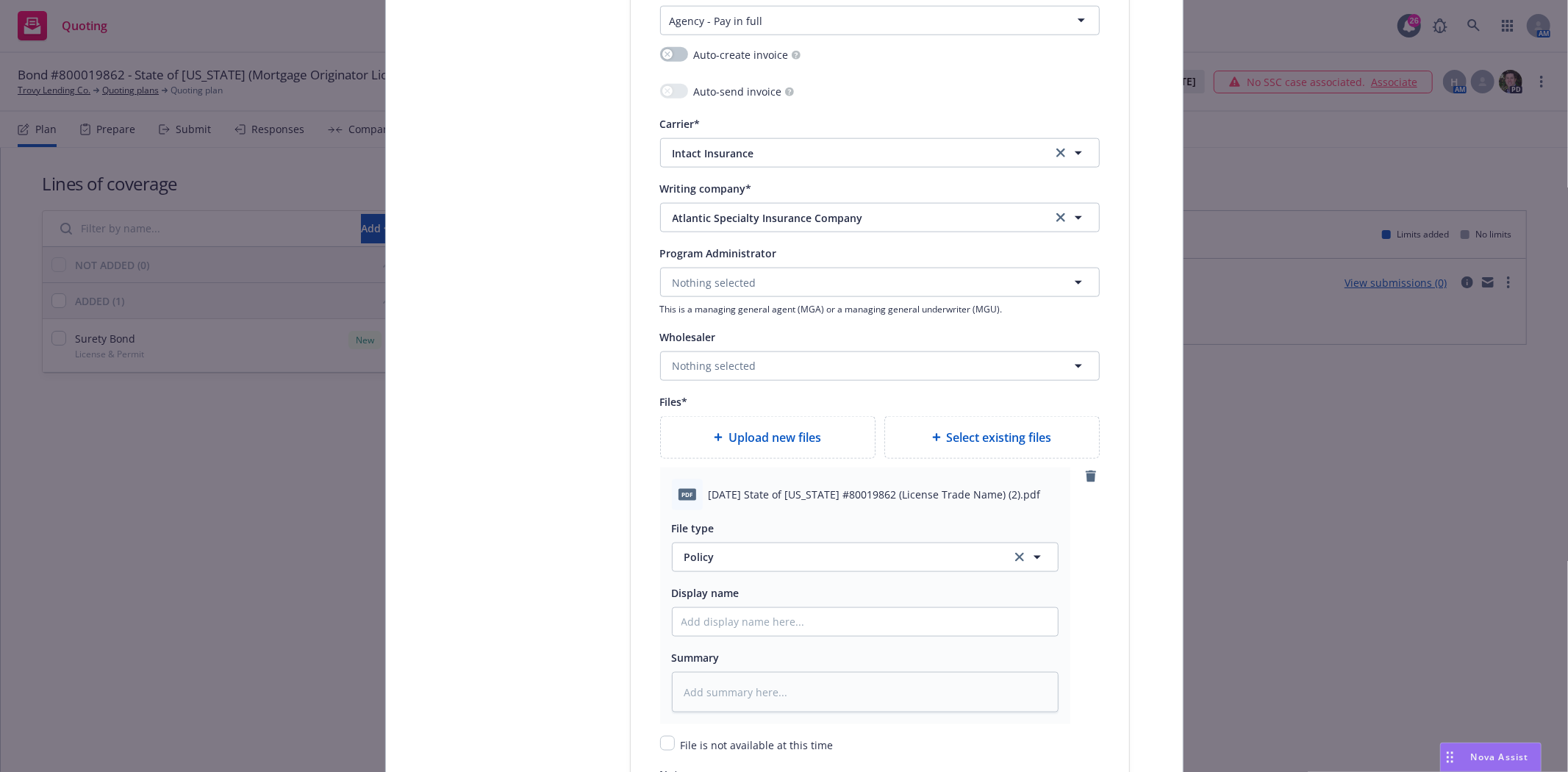
click at [831, 493] on span "2025 08 28 State of Minnesota #80019862 (License Trade Name) (2).pdf" at bounding box center [874, 494] width 332 height 15
click at [831, 508] on div "pdf 2025 08 28 State of Minnesota #80019862 (License Trade Name) (2).pdf" at bounding box center [865, 494] width 387 height 31
click at [829, 494] on span "2025 08 28 State of Minnesota #80019862 (License Trade Name) (2).pdf" at bounding box center [874, 494] width 332 height 15
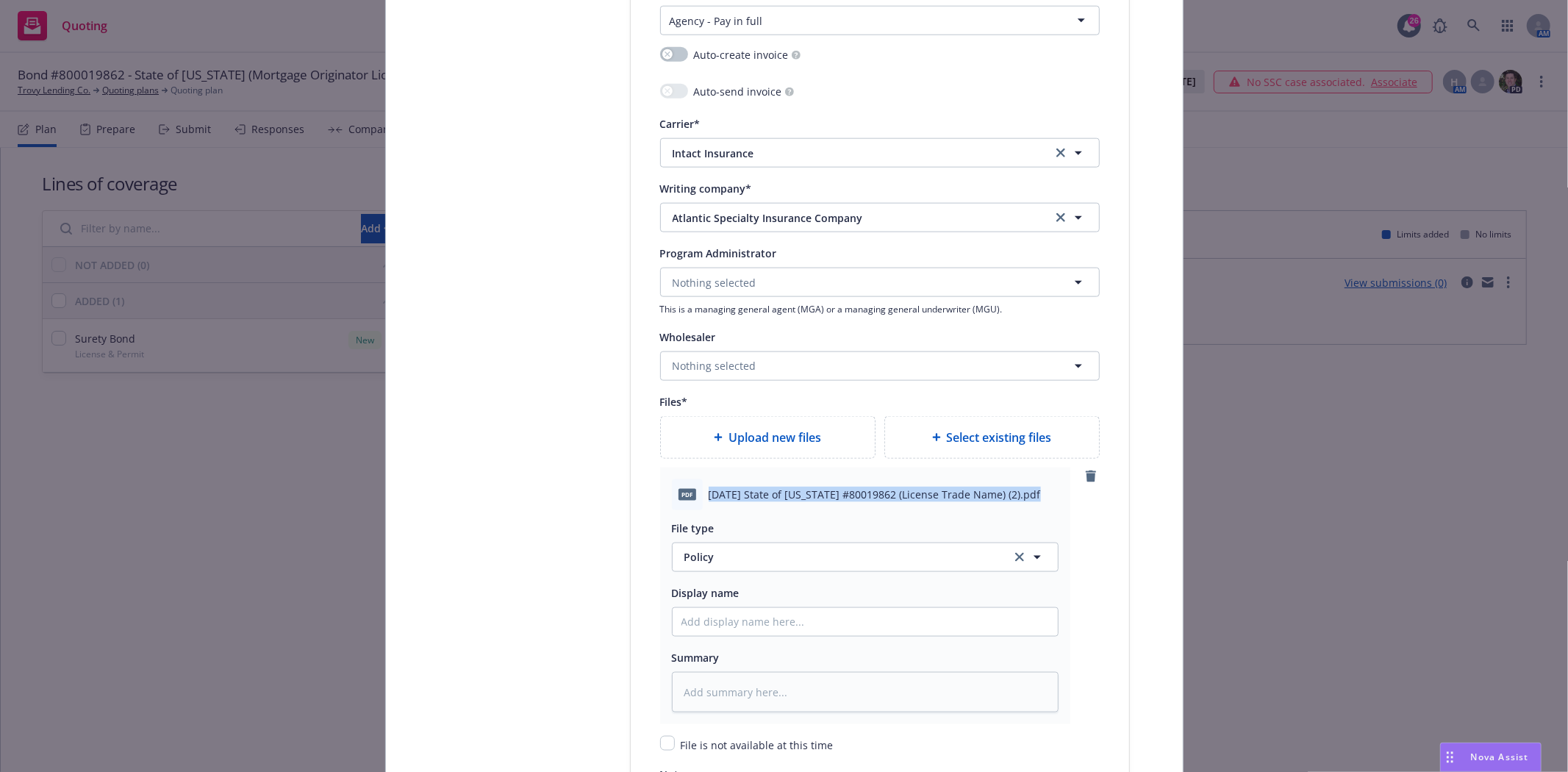
drag, startPoint x: 829, startPoint y: 494, endPoint x: 887, endPoint y: 503, distance: 58.7
click at [887, 502] on span "2025 08 28 State of Minnesota #80019862 (License Trade Name) (2).pdf" at bounding box center [874, 494] width 332 height 15
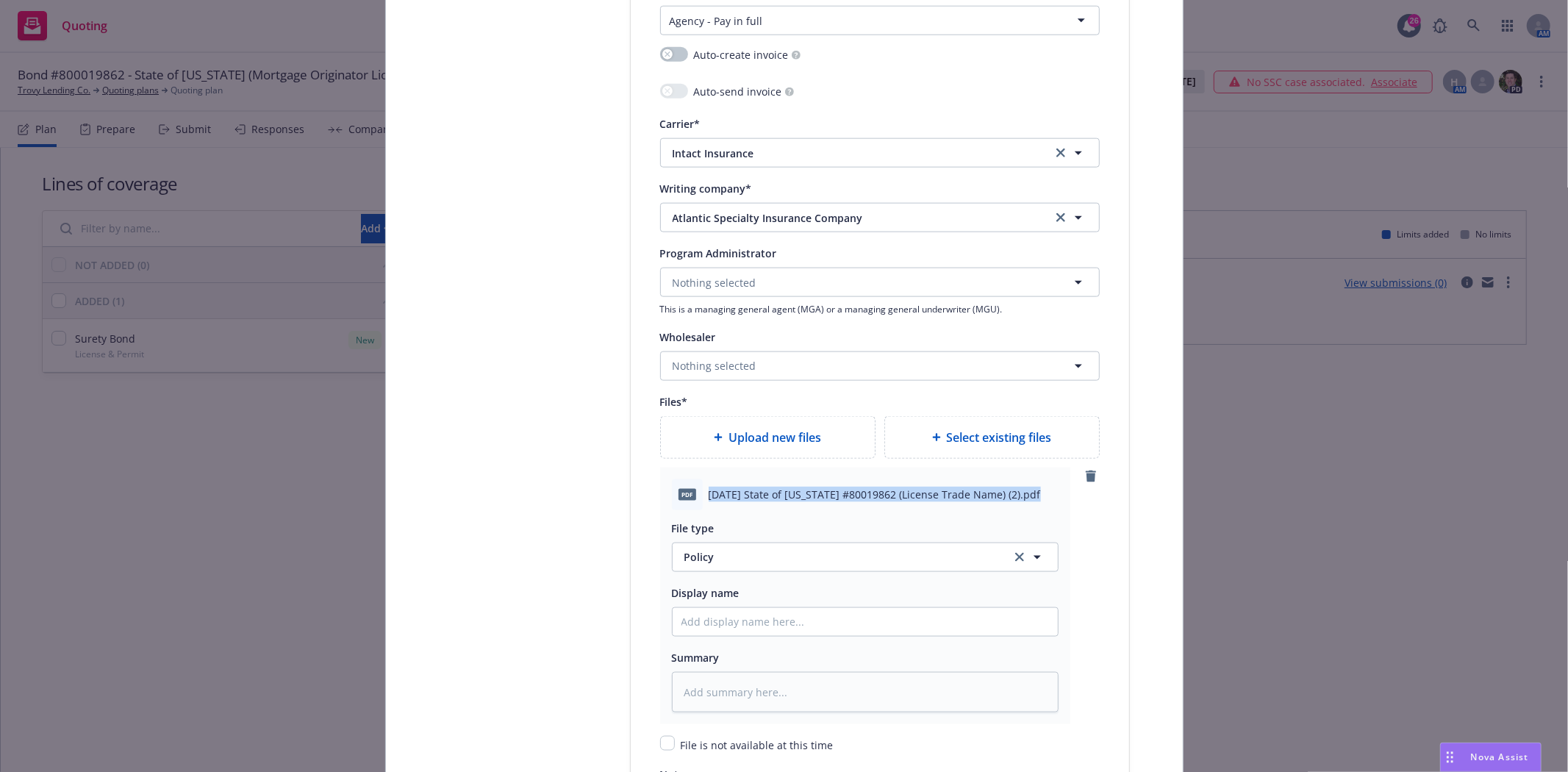
copy span "2025 08 28 State of Minnesota #80019862 (License Trade Name) (2).pdf"
click at [717, 632] on input "Policy display name" at bounding box center [865, 622] width 385 height 28
paste input "2025 08 28 State of Minnesota #80019862 (License Trade Name) (2).pdf"
type textarea "x"
type input "2025 08 28 State of Minnesota #80019862 (License Trade Name) (2).pdf"
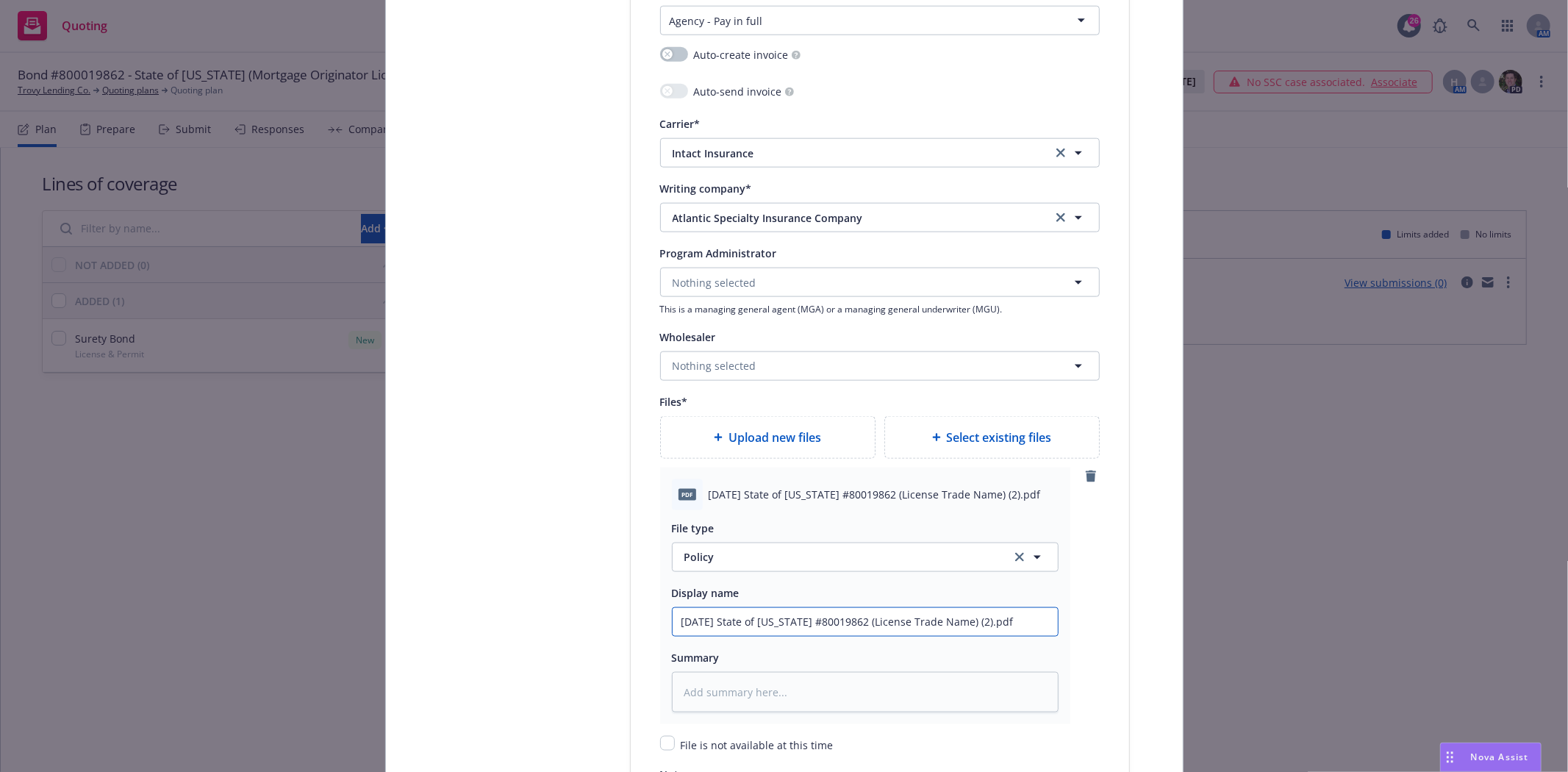
type textarea "x"
type input "2025 08 28 State of Minnesota #80019862 (License Trade Name) (2).pd"
type textarea "x"
type input "2025 08 28 State of Minnesota #80019862 (License Trade Name) (2).p"
type textarea "x"
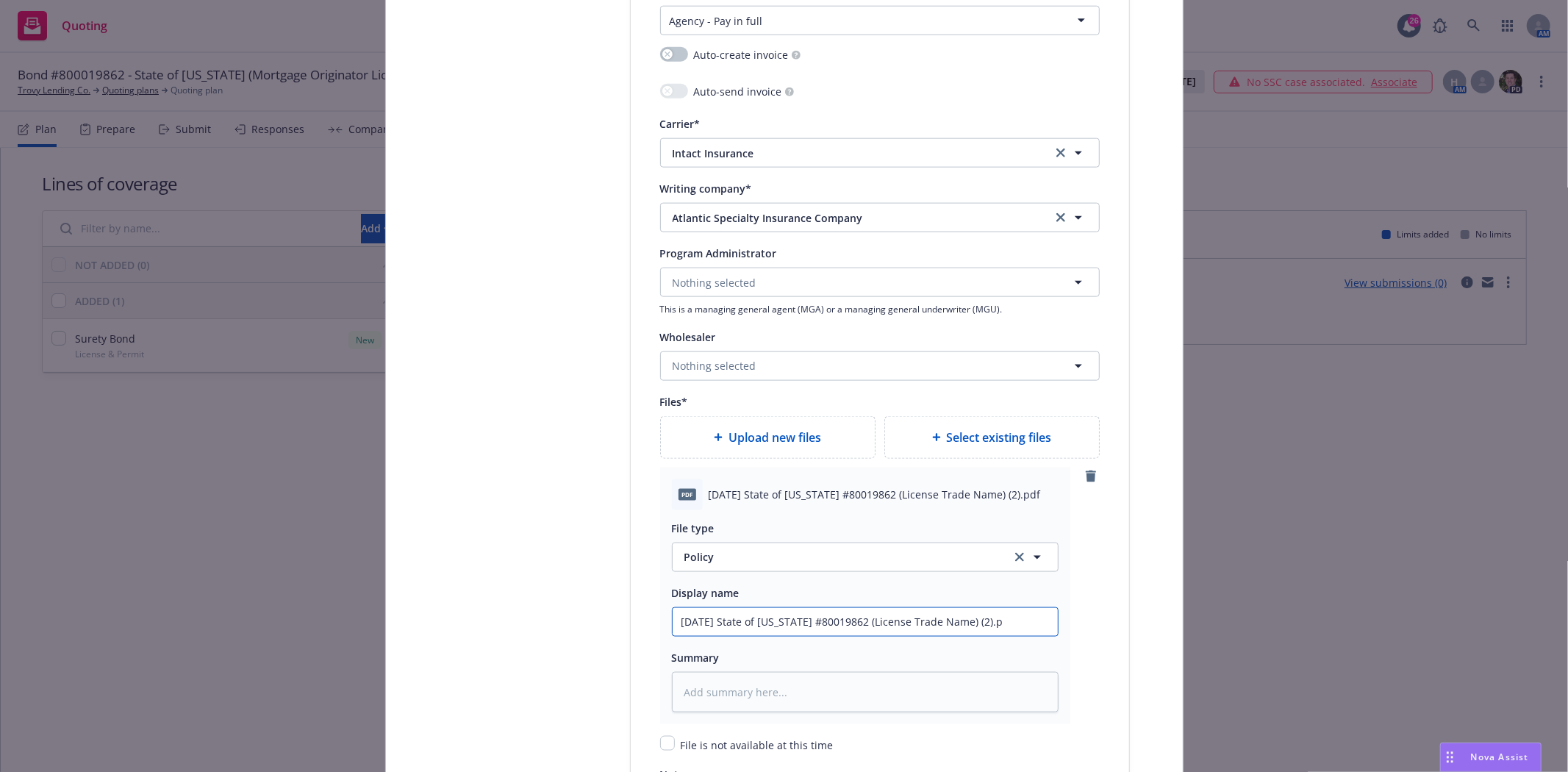
type input "2025 08 28 State of Minnesota #80019862 (License Trade Name) (2)."
type textarea "x"
type input "2025 08 28 State of Minnesota #80019862 (License Trade Name) (2)"
type textarea "x"
type input "2025 08 28 State of Minnesota #80019862 (License Trade Name) (2"
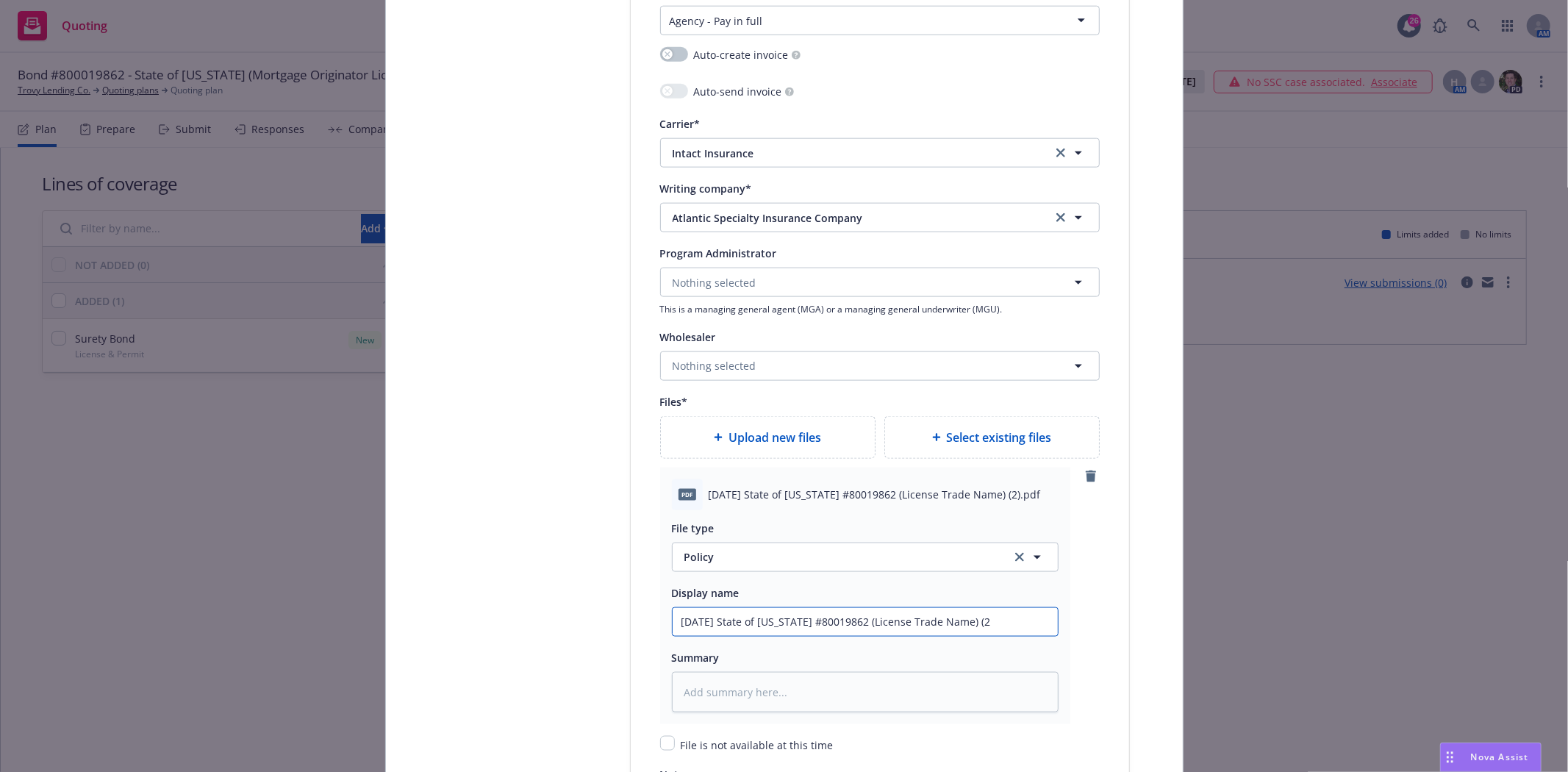
type textarea "x"
type input "2025 08 28 State of Minnesota #80019862 (License Trade Name) ("
type textarea "x"
type input "2025 08 28 State of Minnesota #80019862 (License Trade Name)"
type textarea "x"
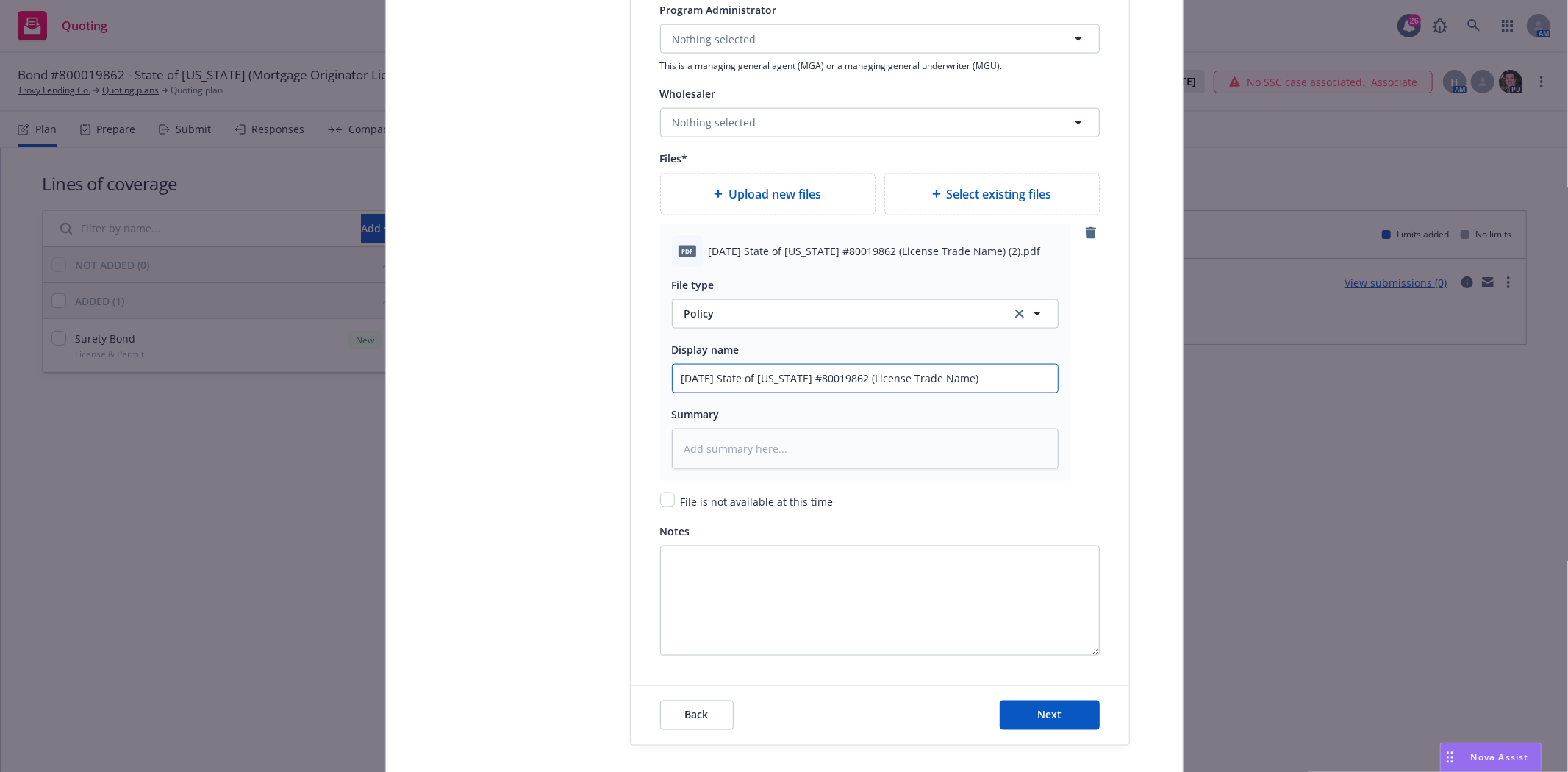
scroll to position [1715, 0]
type input "2025 08 28 State of Minnesota #80019862 (License Trade Name)"
click at [1026, 716] on button "Next" at bounding box center [1050, 714] width 100 height 29
type textarea "x"
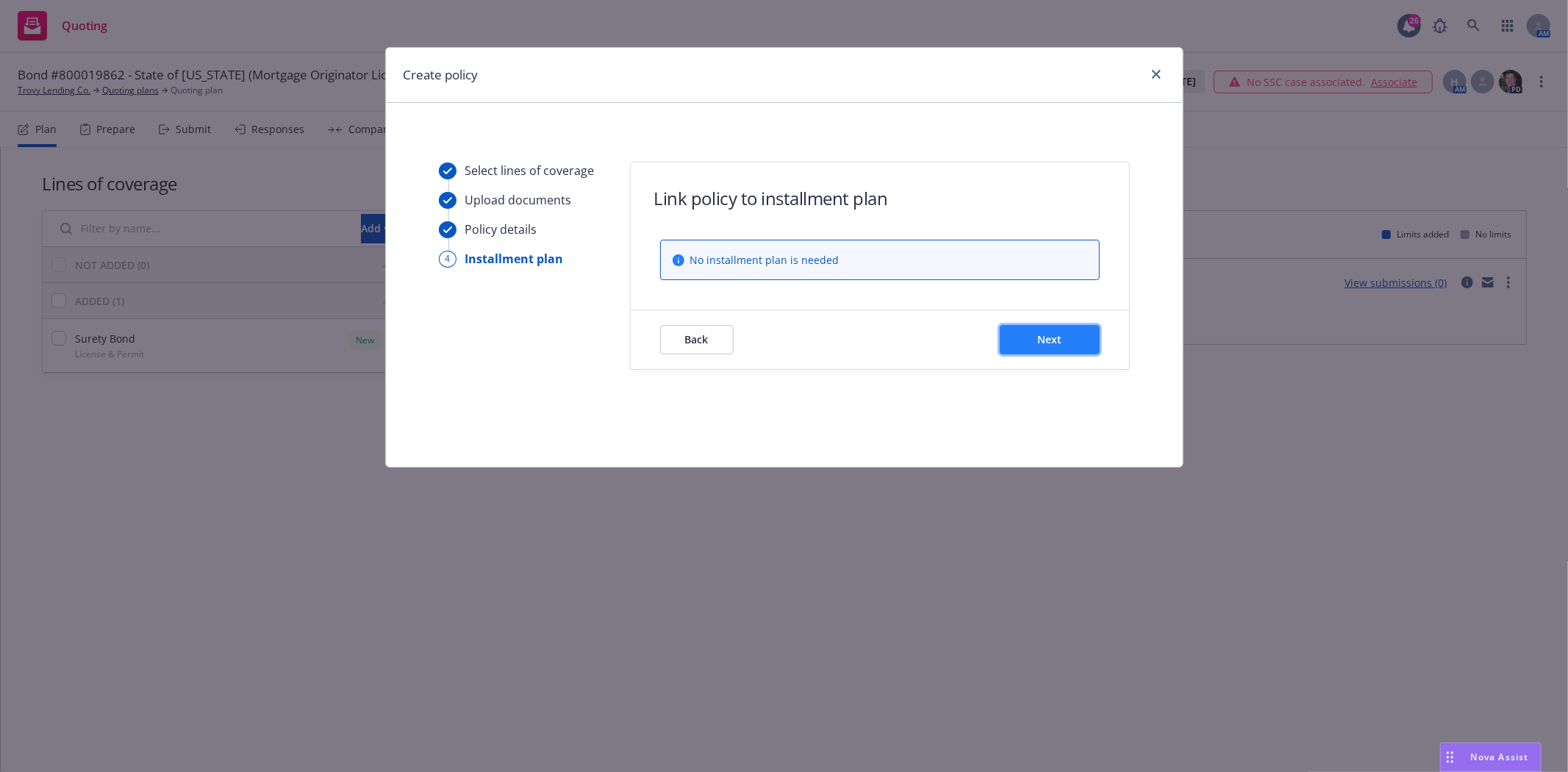
click at [1057, 344] on span "Next" at bounding box center [1049, 339] width 24 height 14
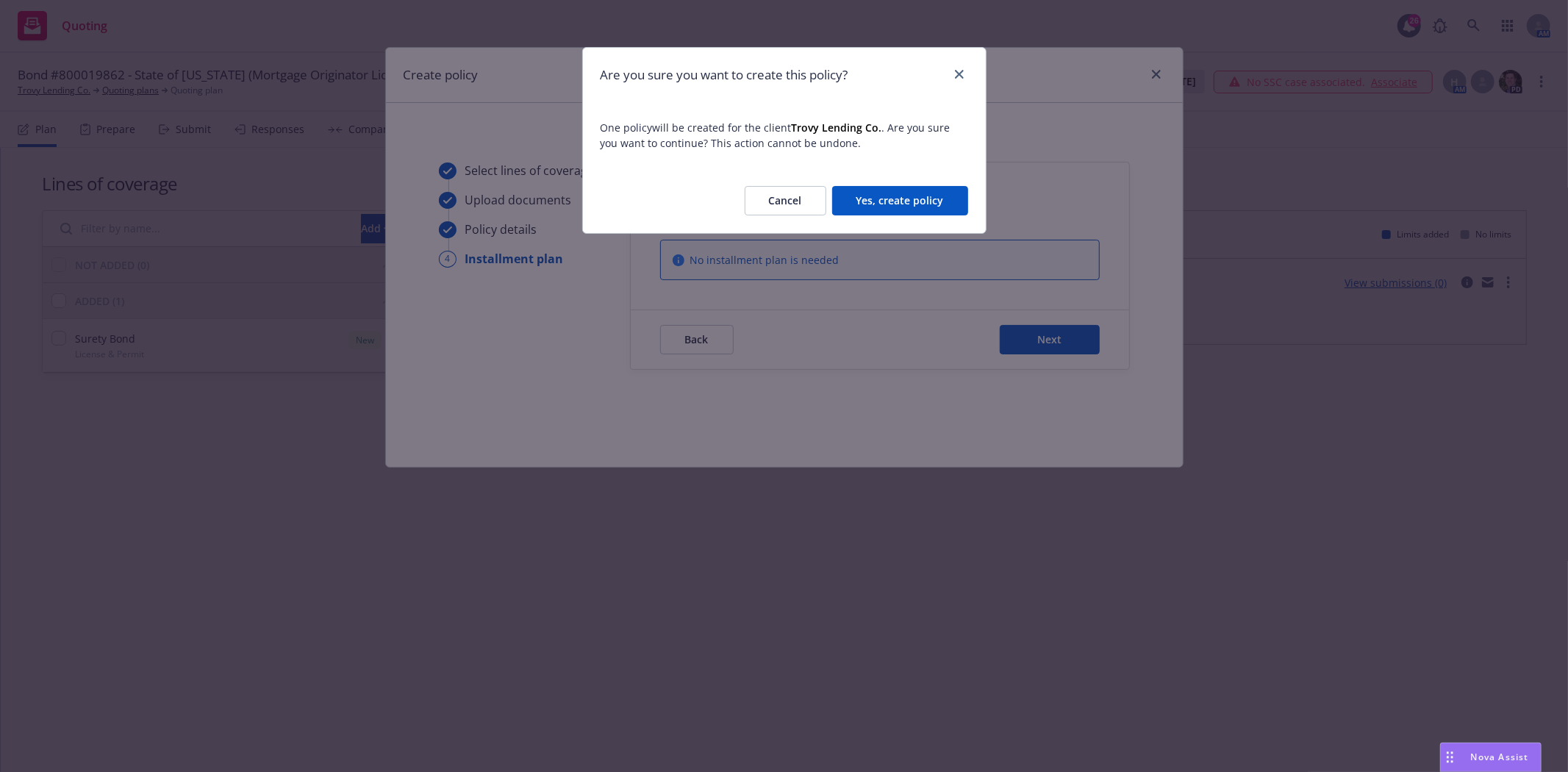
click at [935, 201] on button "Yes, create policy" at bounding box center [900, 200] width 136 height 29
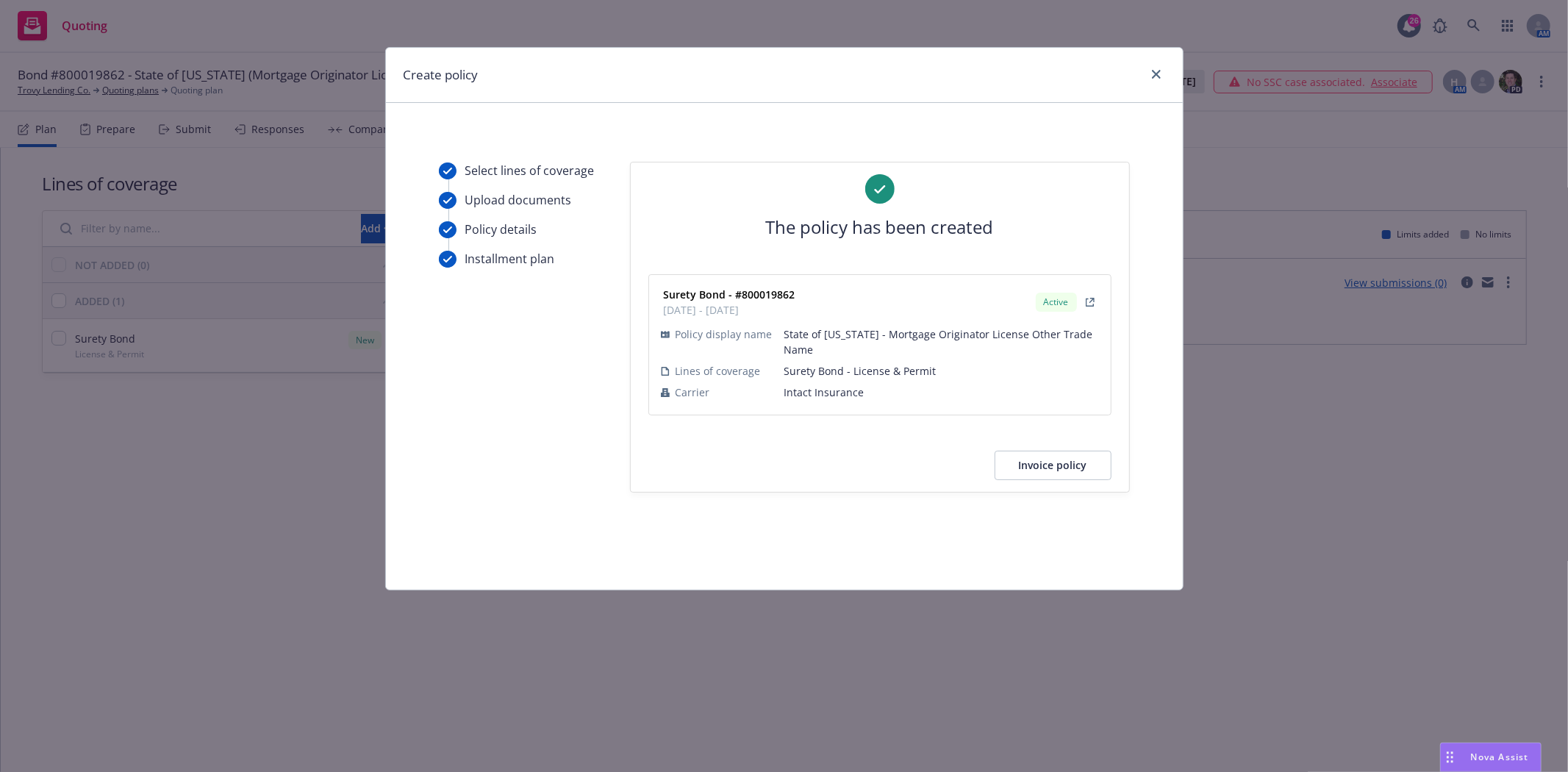
click at [1027, 467] on button "Invoice policy" at bounding box center [1053, 465] width 117 height 29
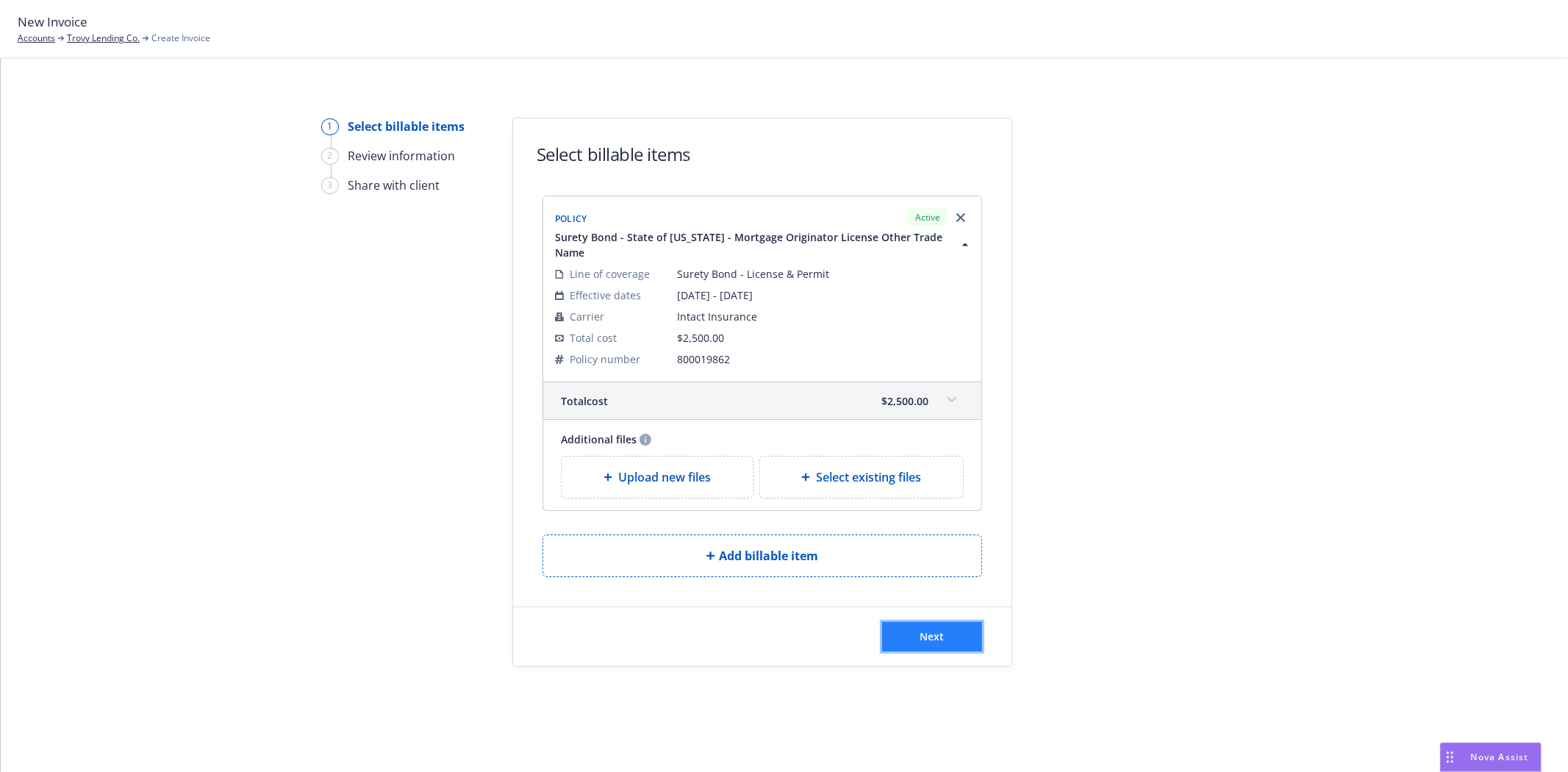
click at [935, 642] on span "Next" at bounding box center [932, 636] width 24 height 14
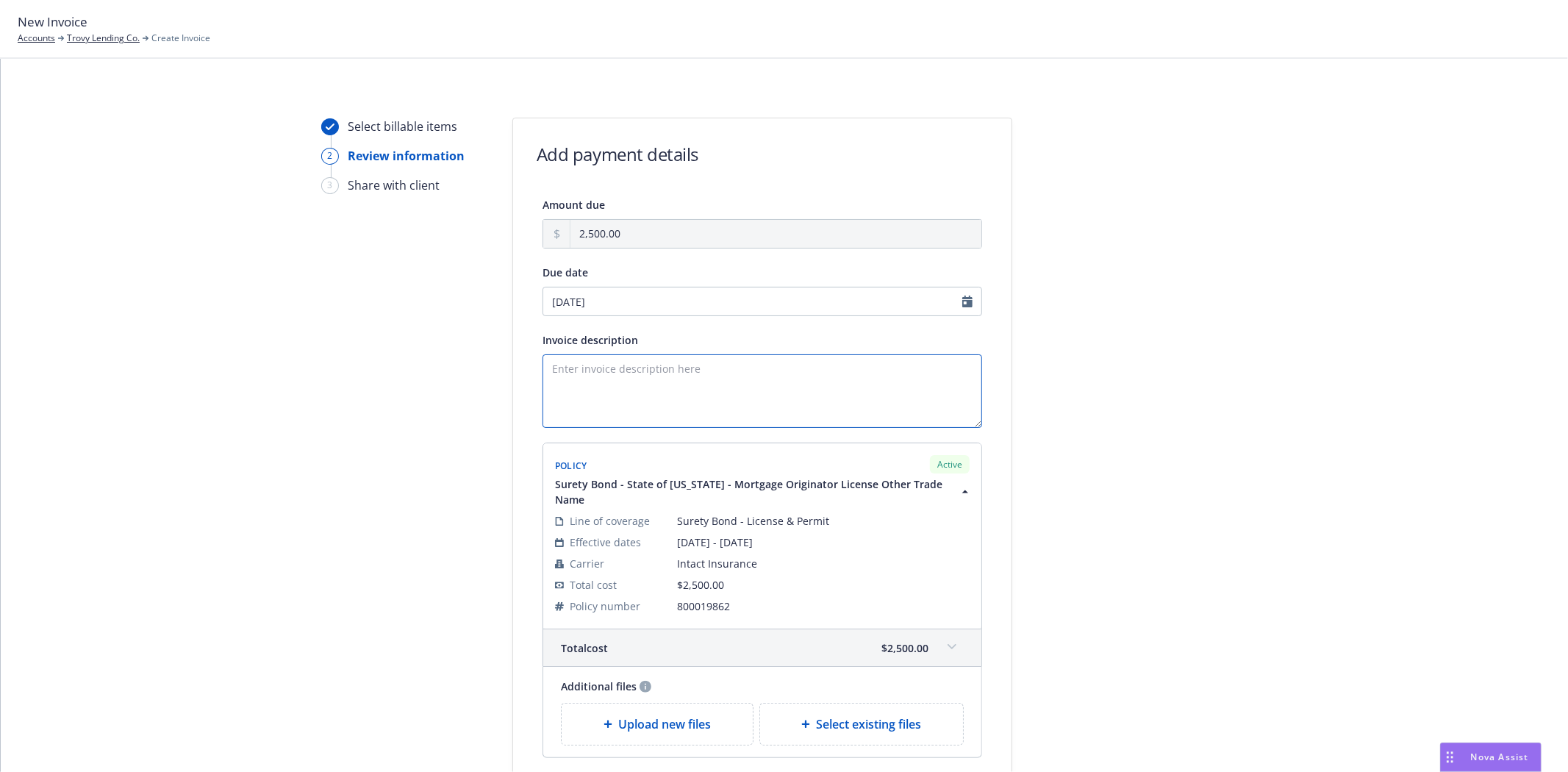
click at [545, 393] on textarea "Invoice description" at bounding box center [762, 390] width 439 height 73
click at [670, 378] on textarea "Principal:" at bounding box center [762, 390] width 439 height 73
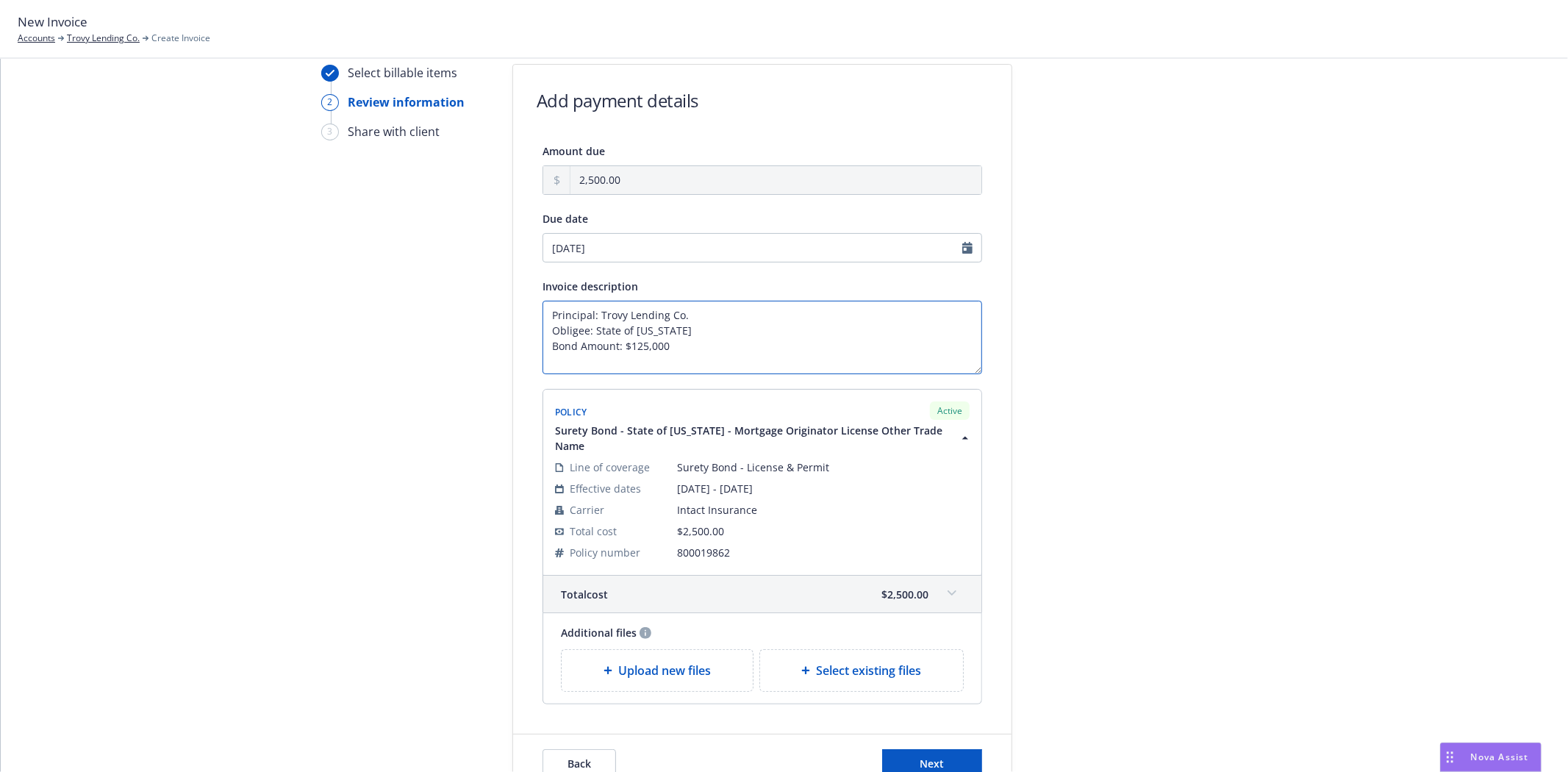
scroll to position [82, 0]
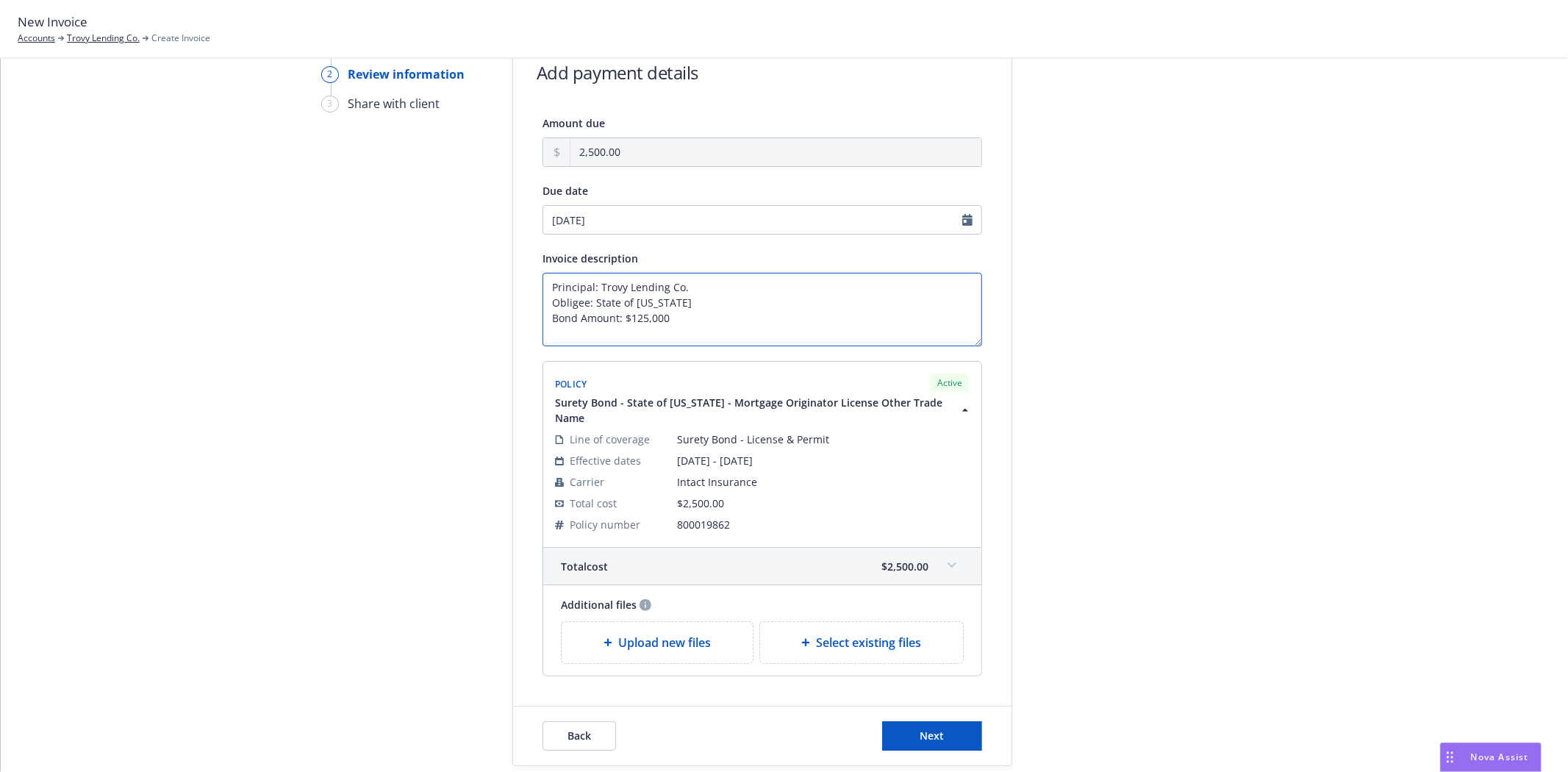
click at [559, 332] on textarea "Principal: Trovy Lending Co. Obligee: State of Minnesota Bond Amount: $125,000" at bounding box center [762, 309] width 439 height 73
paste textarea "Mortgage Originator License Other Trade Name"
type textarea "Principal: Trovy Lending Co. Obligee: State of [US_STATE] Bond Amount: $125,000…"
click at [1199, 515] on div at bounding box center [1143, 401] width 205 height 730
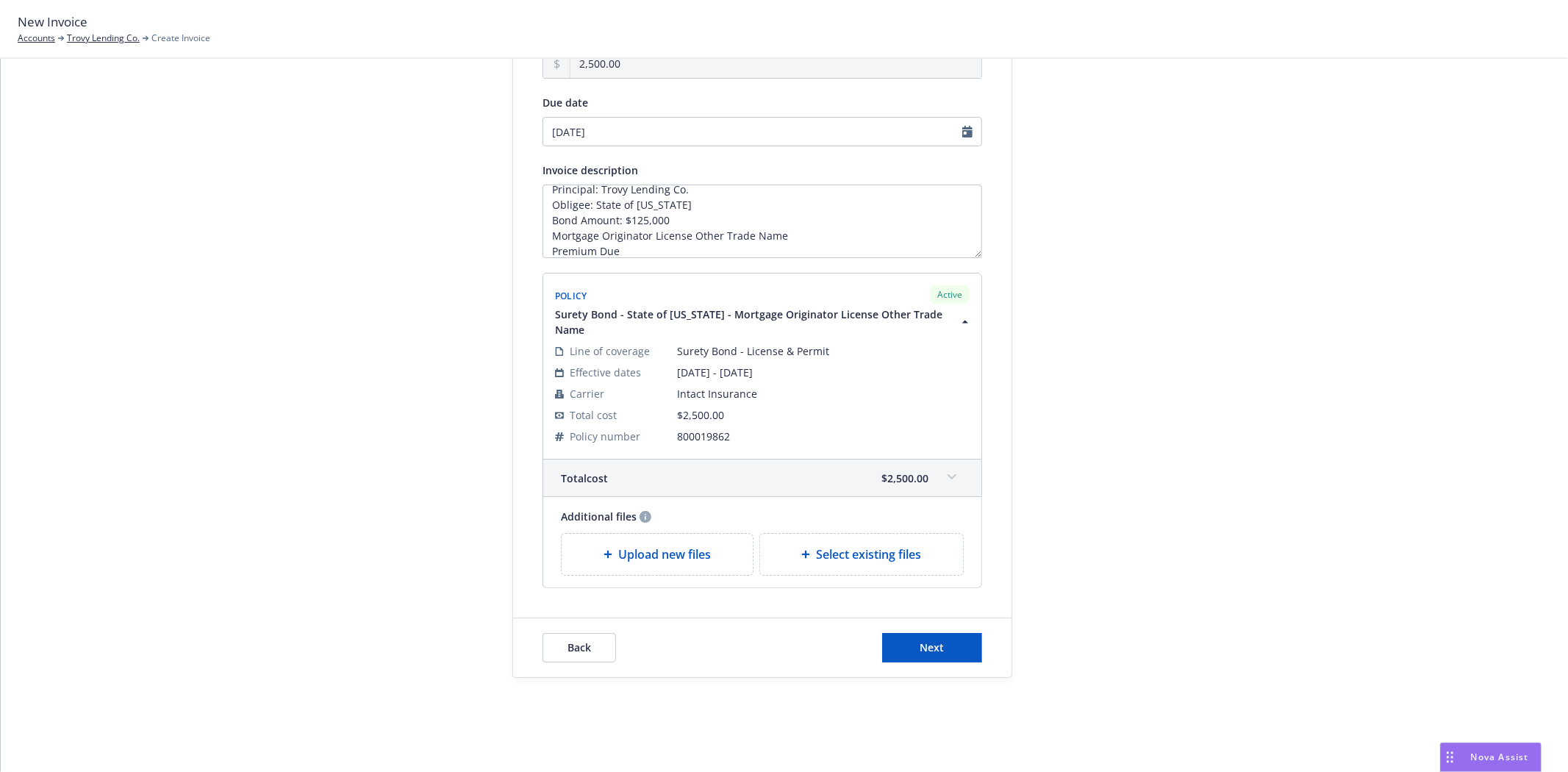
scroll to position [171, 0]
click at [956, 652] on button "Next" at bounding box center [932, 647] width 100 height 29
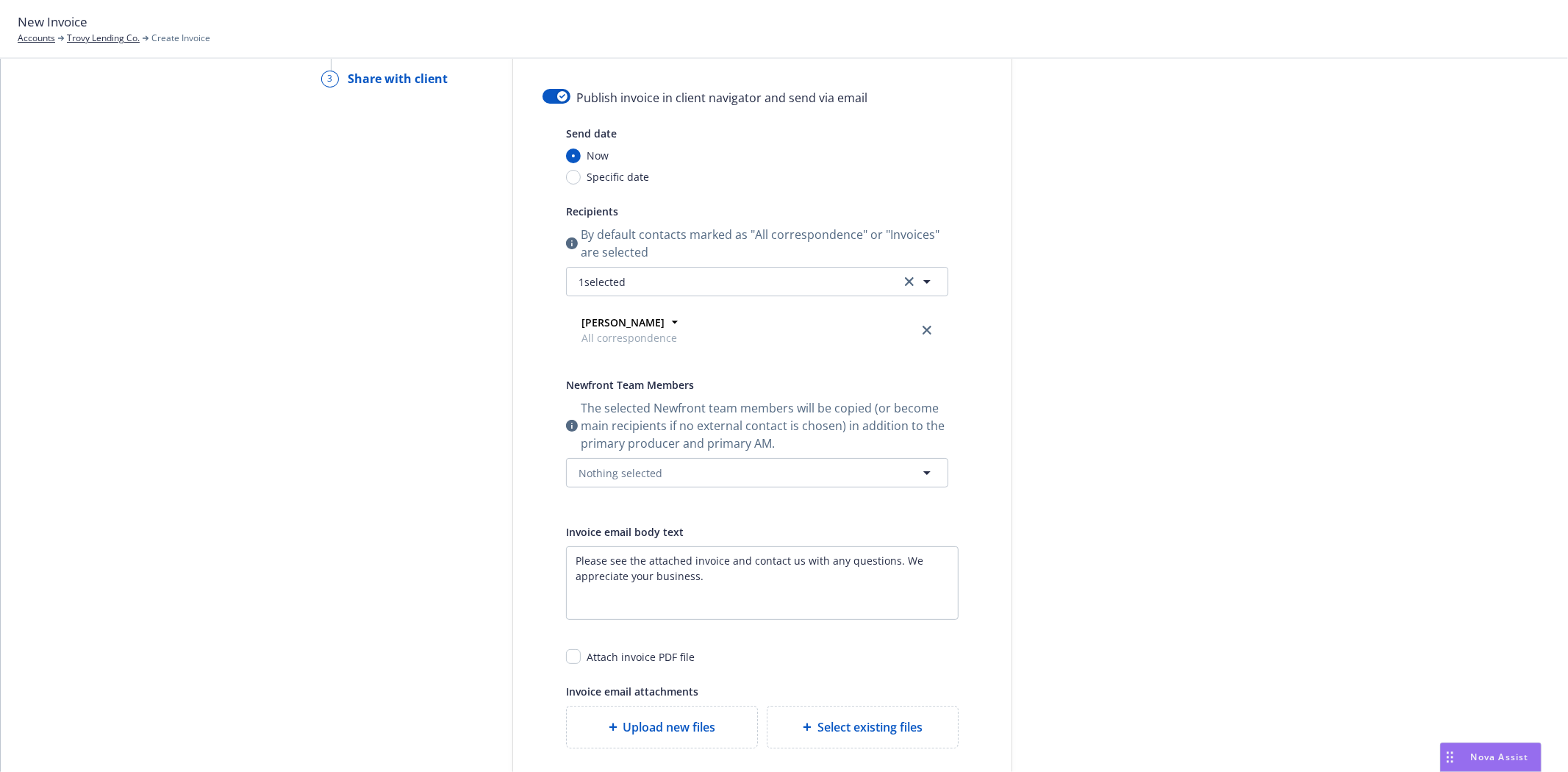
scroll to position [0, 0]
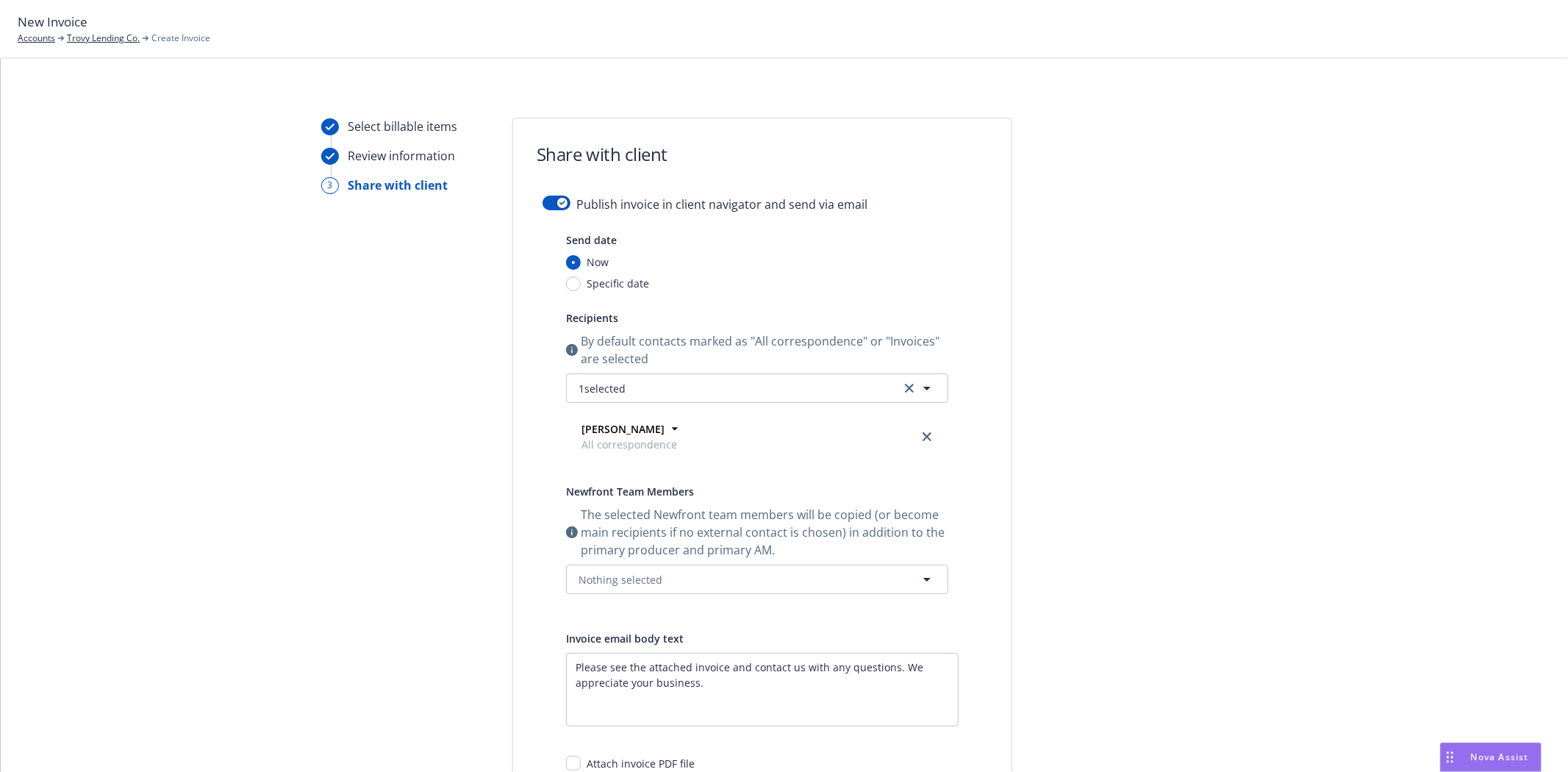
click at [540, 191] on form "Share with client Publish invoice in client navigator and send via email Send d…" at bounding box center [763, 531] width 499 height 825
click at [547, 200] on button "button" at bounding box center [556, 202] width 28 height 15
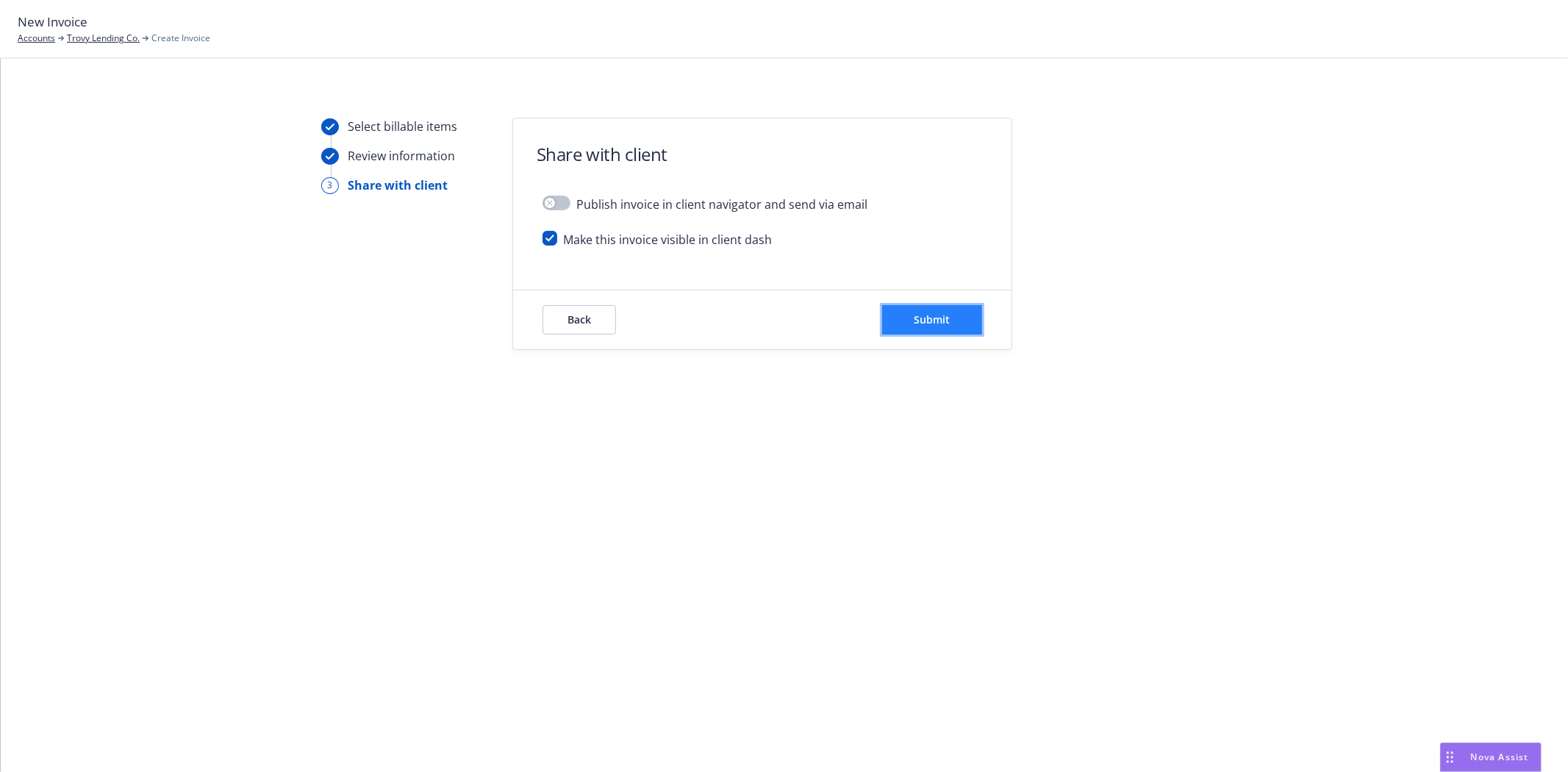
click at [909, 312] on button "Submit" at bounding box center [932, 320] width 100 height 29
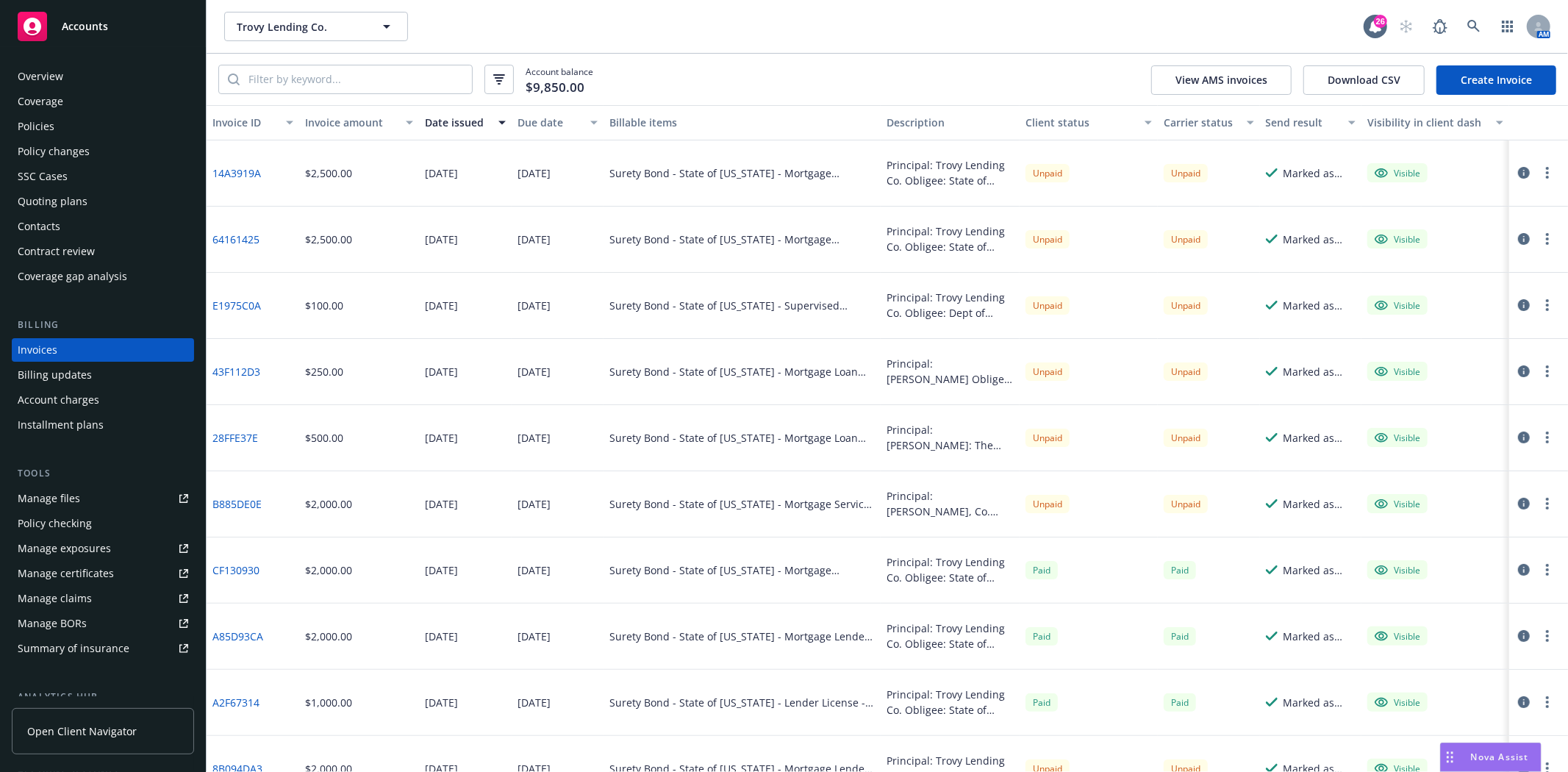
click at [1540, 173] on button "button" at bounding box center [1547, 173] width 18 height 18
click at [1445, 352] on link "Generate invoice PDF" at bounding box center [1449, 351] width 187 height 29
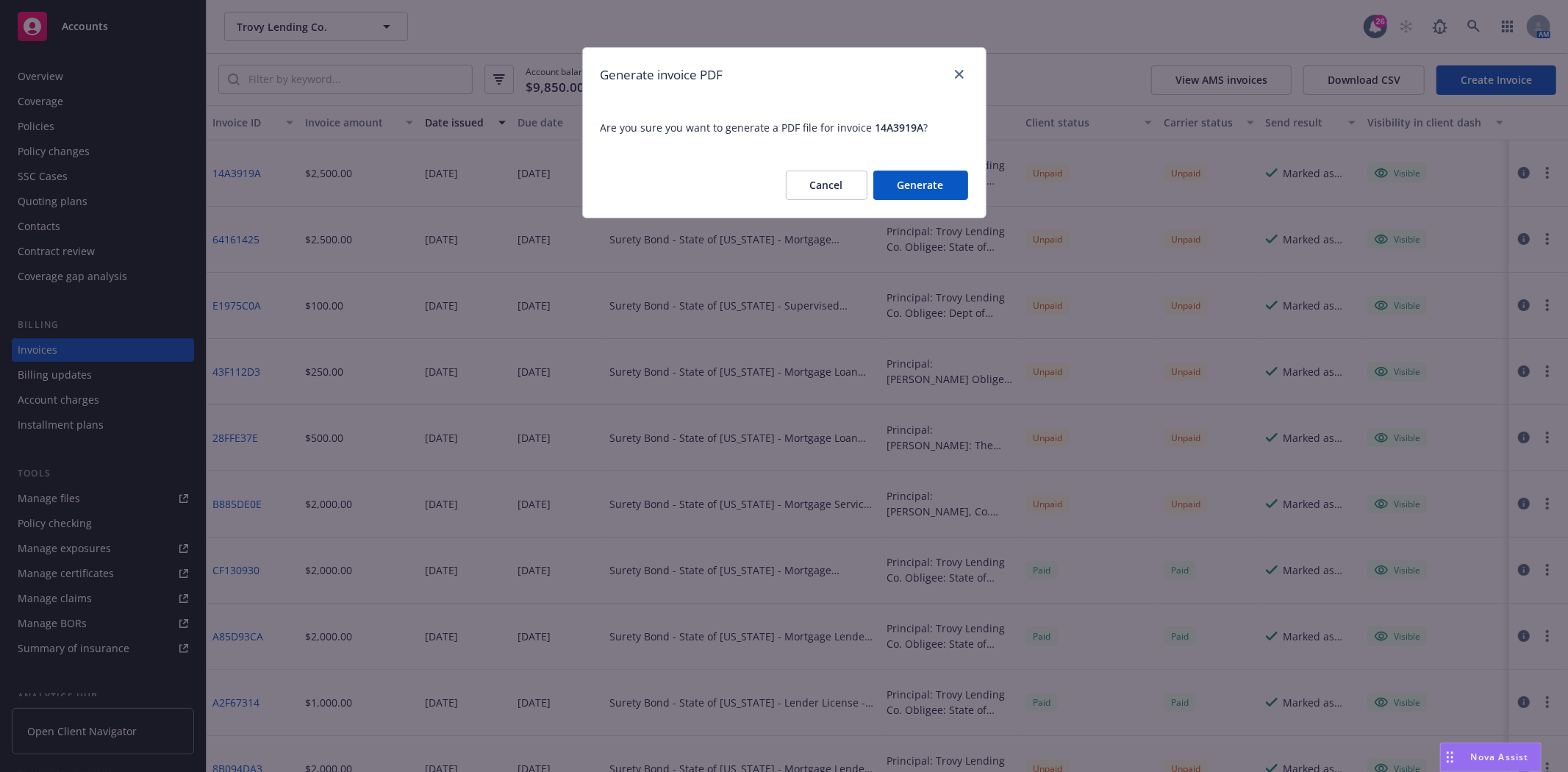
drag, startPoint x: 935, startPoint y: 166, endPoint x: 934, endPoint y: 181, distance: 15.0
click at [934, 181] on div "Cancel Generate" at bounding box center [784, 185] width 403 height 64
click at [934, 181] on button "Generate" at bounding box center [921, 185] width 95 height 29
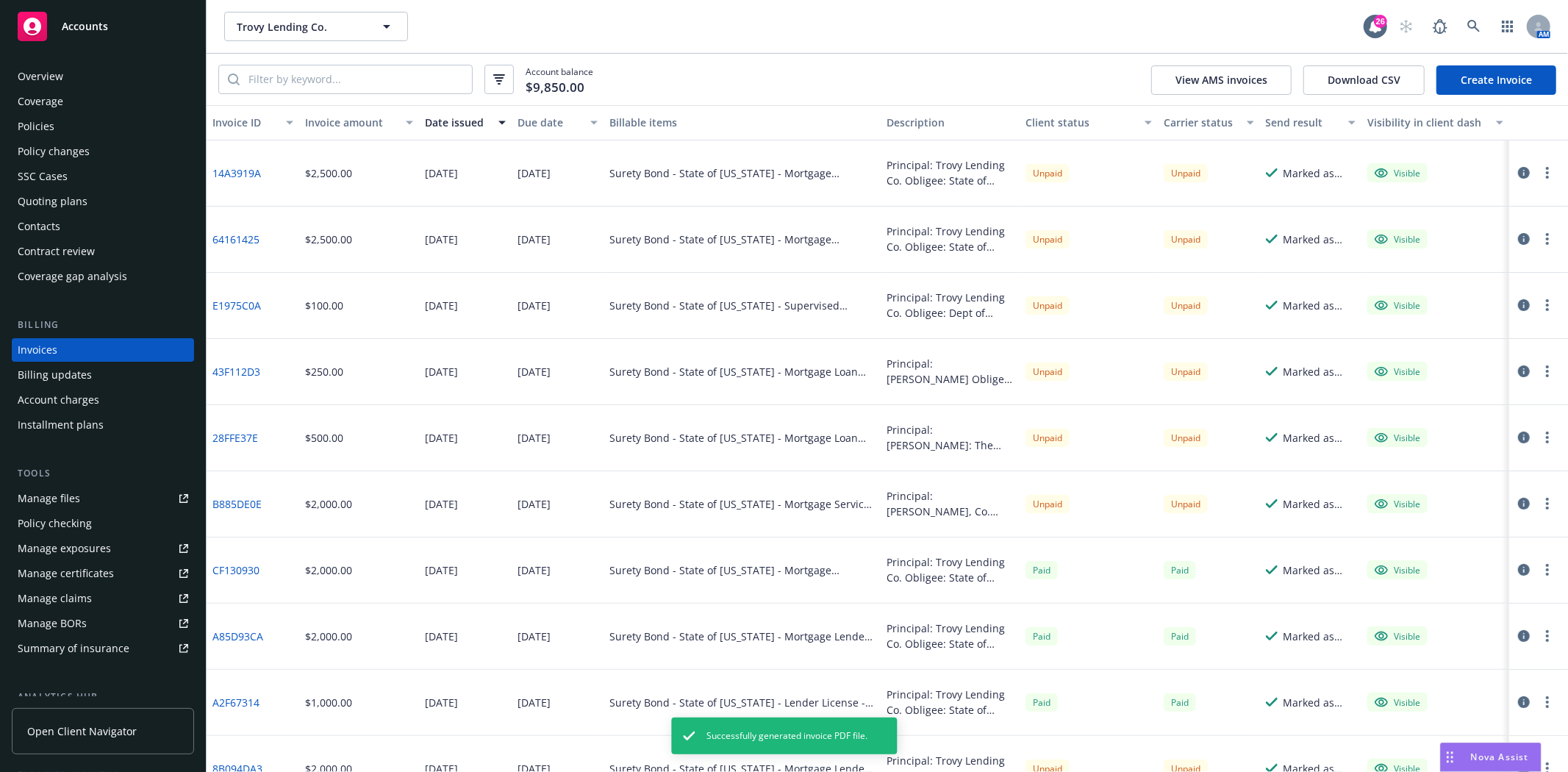
click at [739, 28] on div "Trovy Lending Co. Trovy Lending Co." at bounding box center [793, 27] width 1139 height 29
click at [1538, 171] on button "button" at bounding box center [1547, 173] width 18 height 18
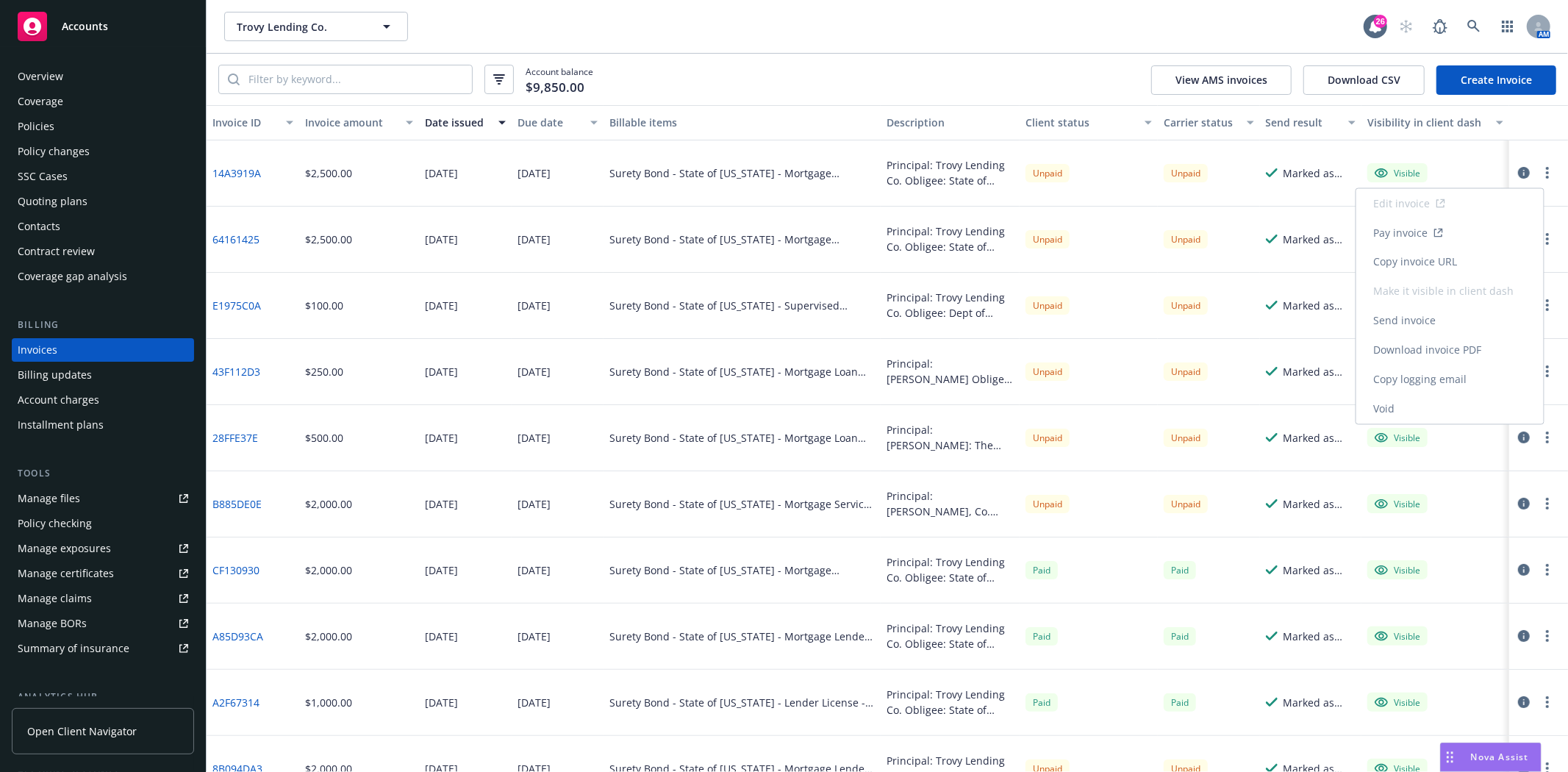
click at [1412, 352] on link "Download invoice PDF" at bounding box center [1449, 351] width 187 height 29
click at [1538, 177] on button "button" at bounding box center [1547, 173] width 18 height 18
click at [1412, 352] on link "Download invoice PDF" at bounding box center [1449, 351] width 187 height 29
